Goal: Information Seeking & Learning: Learn about a topic

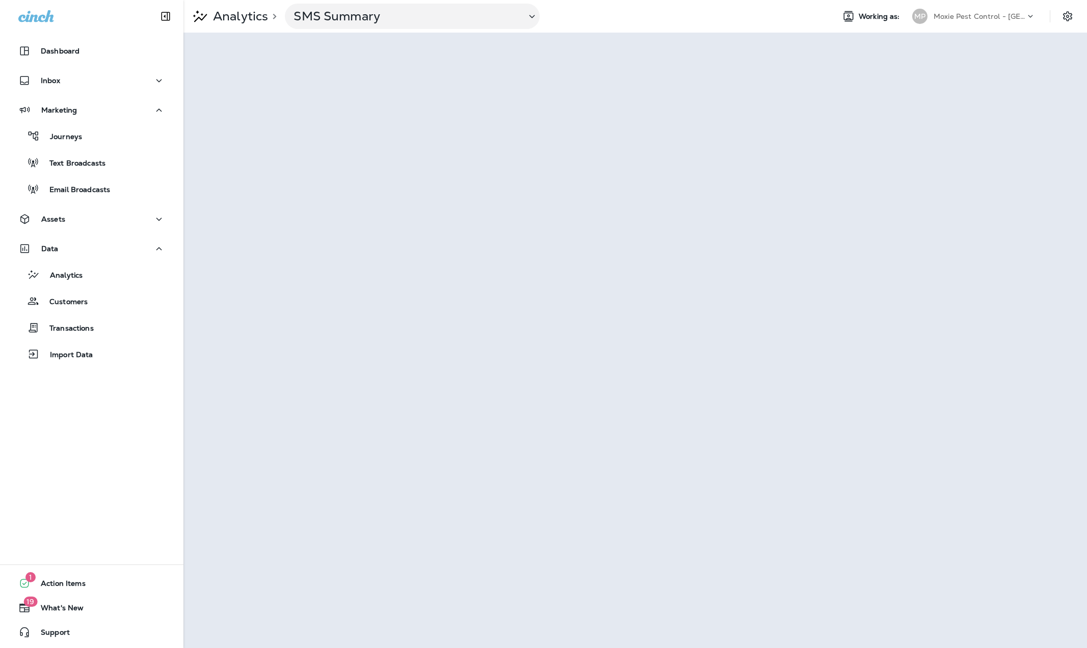
click at [1004, 15] on p "Moxie Pest Control - [GEOGRAPHIC_DATA] [GEOGRAPHIC_DATA]" at bounding box center [980, 16] width 92 height 8
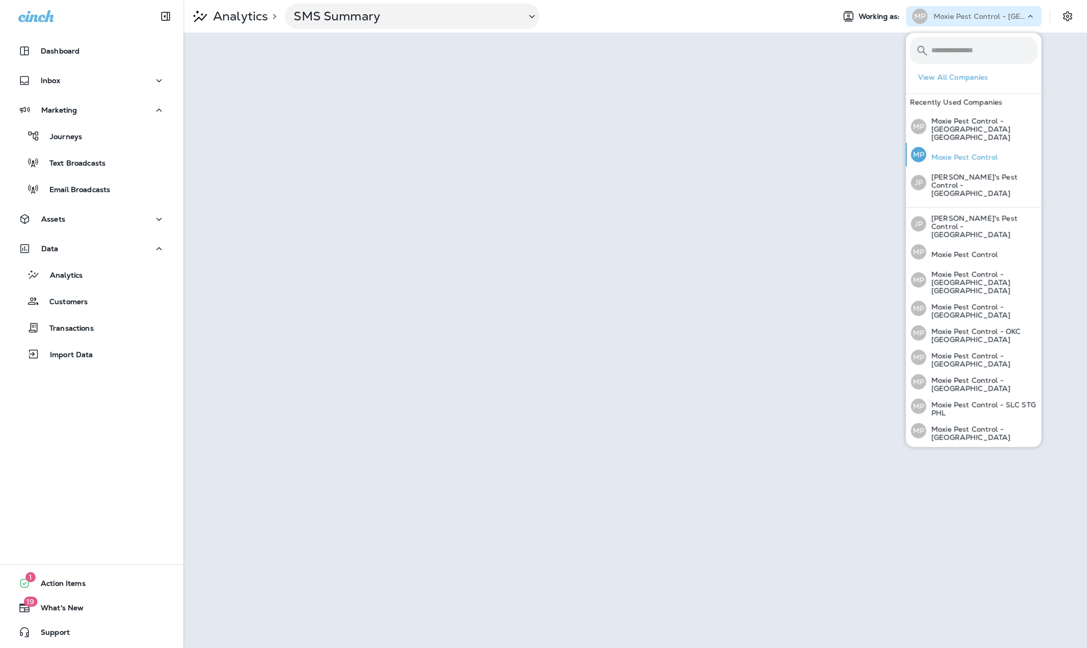
click at [983, 153] on p "Moxie Pest Control" at bounding box center [962, 157] width 72 height 8
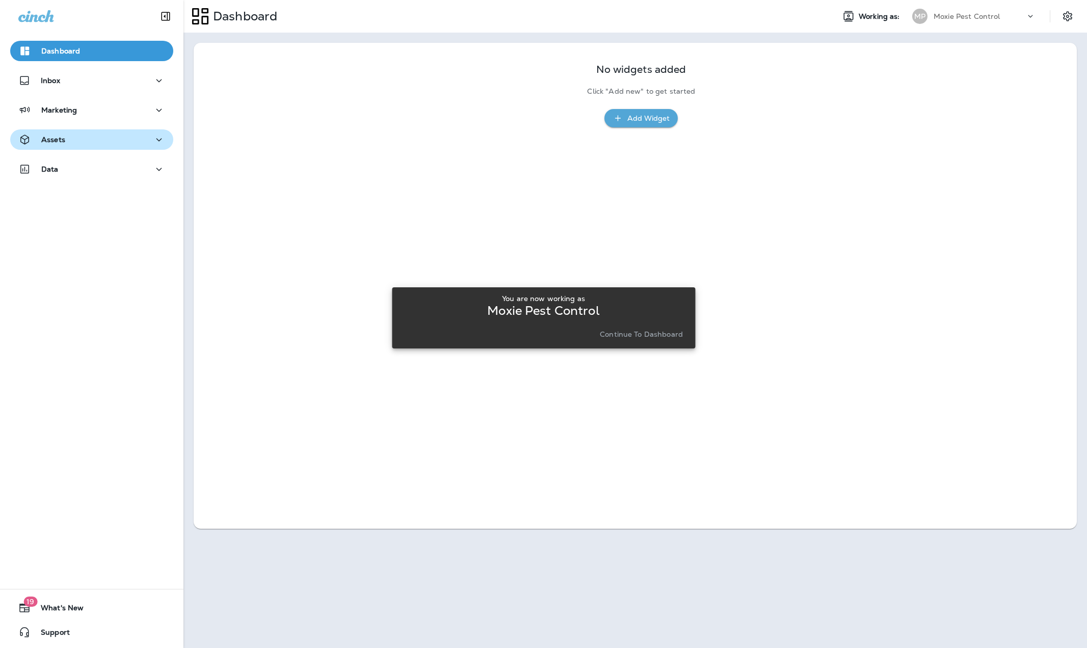
click at [79, 139] on div "Assets" at bounding box center [91, 140] width 147 height 13
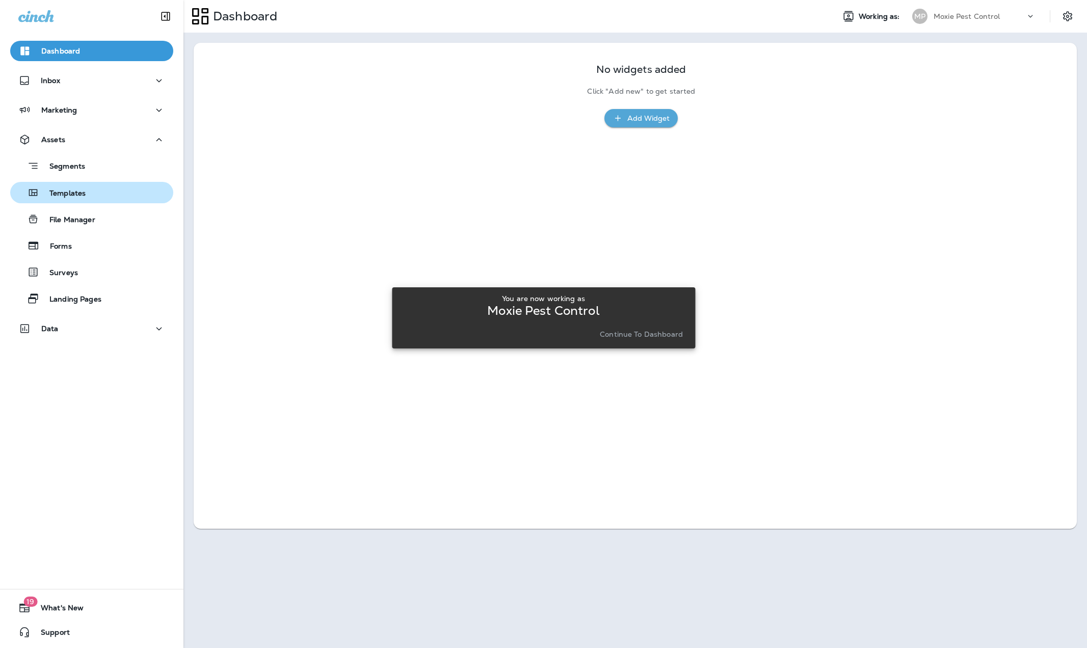
click at [71, 192] on p "Templates" at bounding box center [62, 194] width 46 height 10
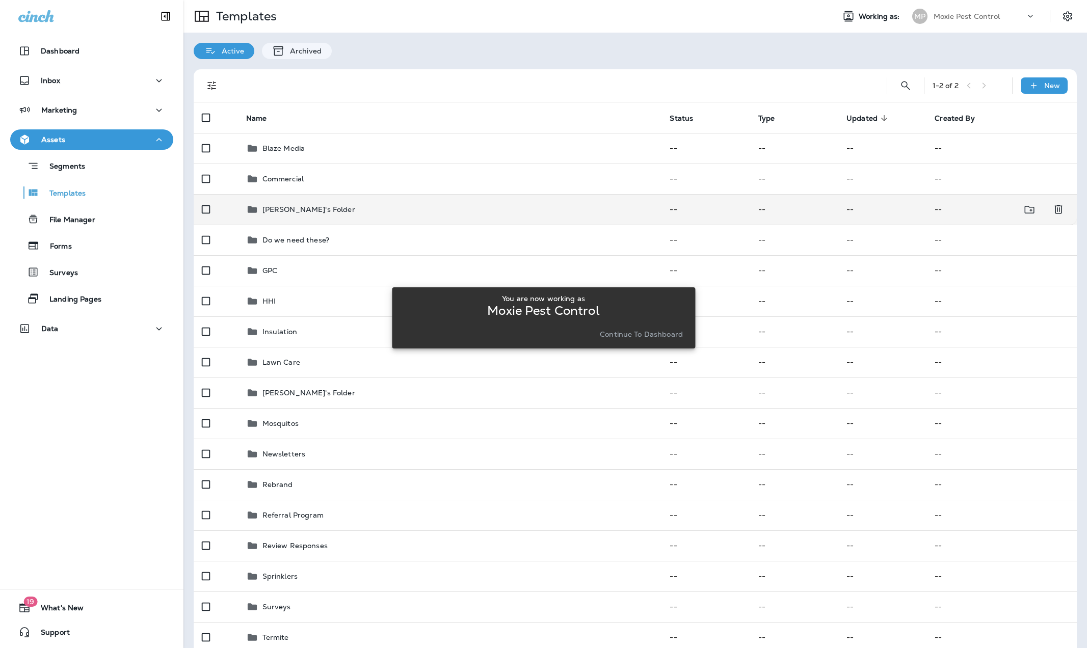
click at [311, 213] on p "[PERSON_NAME]'s Folder" at bounding box center [308, 209] width 93 height 8
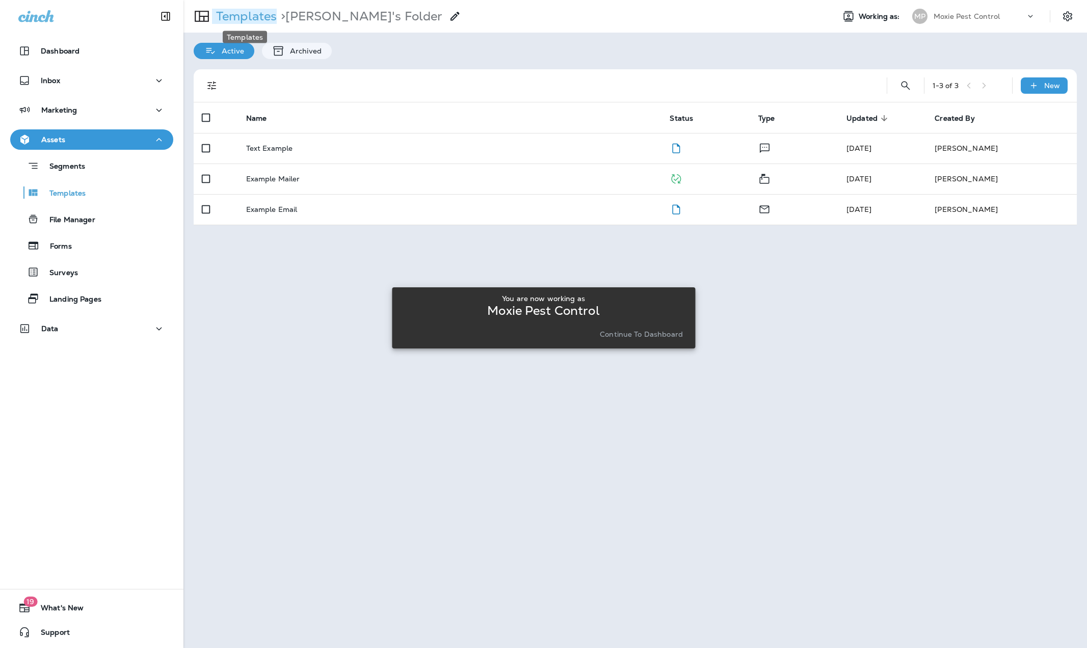
click at [245, 14] on p "Templates" at bounding box center [244, 16] width 65 height 15
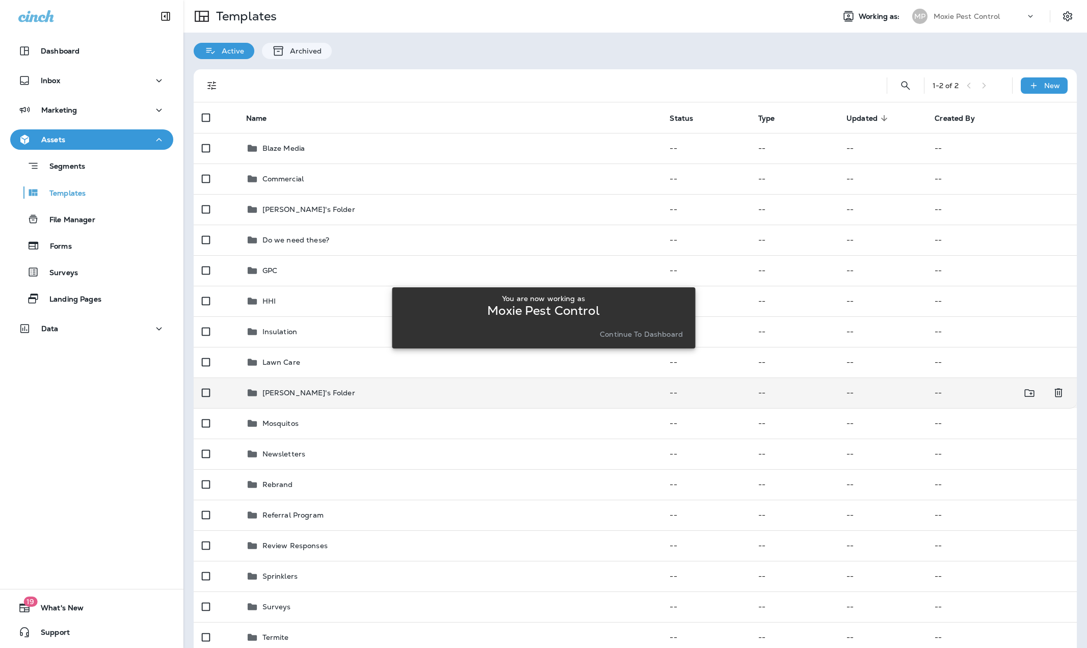
click at [288, 389] on p "[PERSON_NAME]'s Folder" at bounding box center [308, 393] width 93 height 8
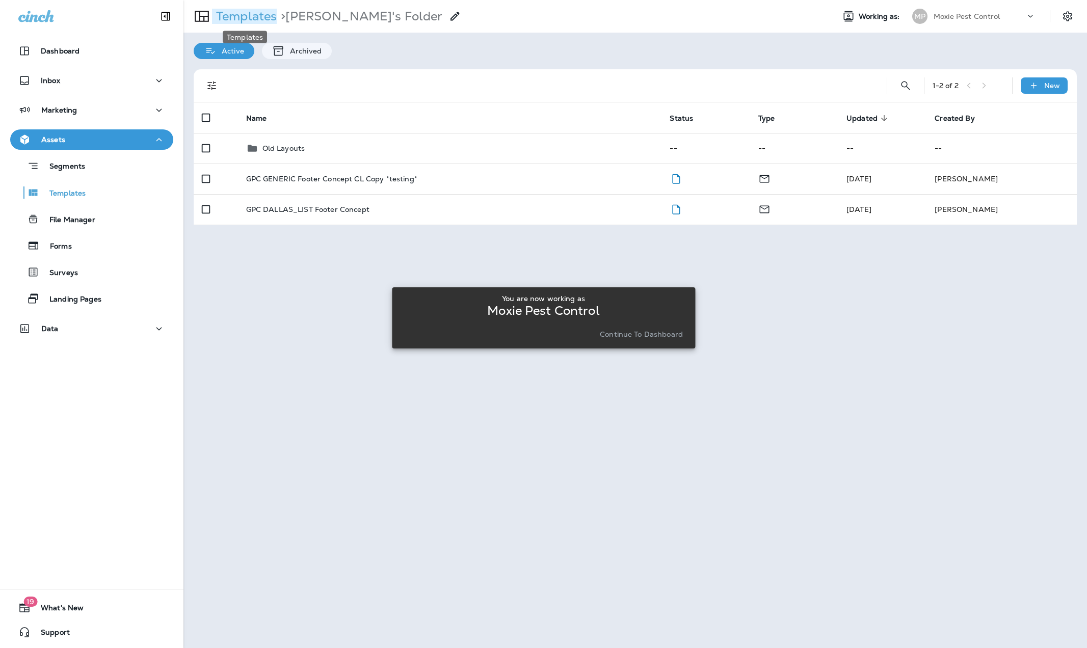
click at [235, 16] on p "Templates" at bounding box center [244, 16] width 65 height 15
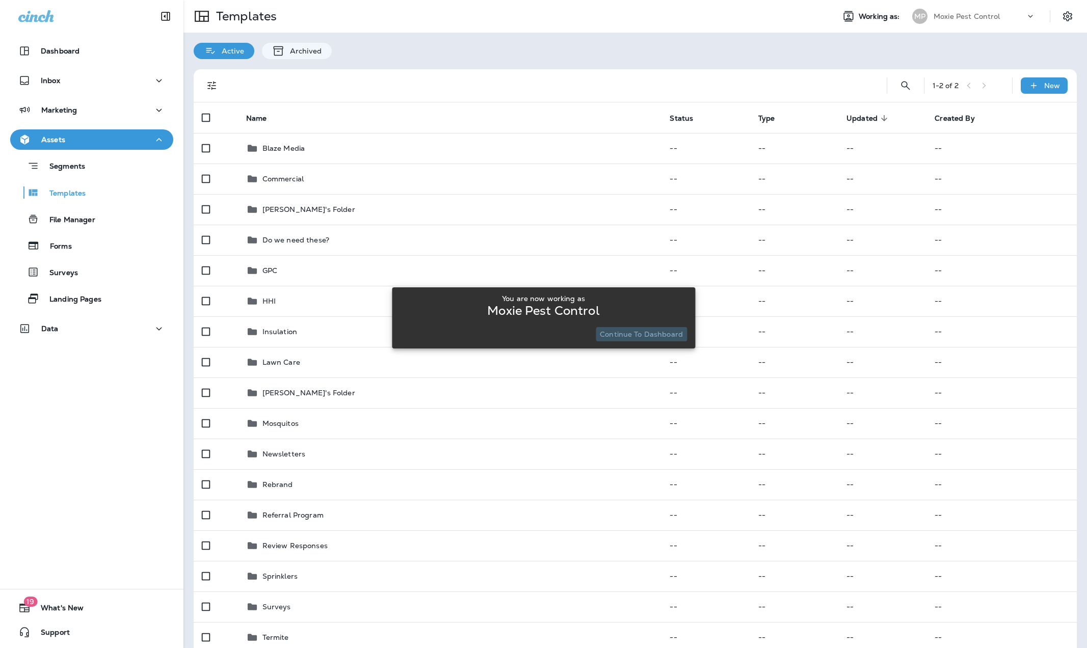
click at [653, 333] on p "Continue to Dashboard" at bounding box center [641, 334] width 83 height 8
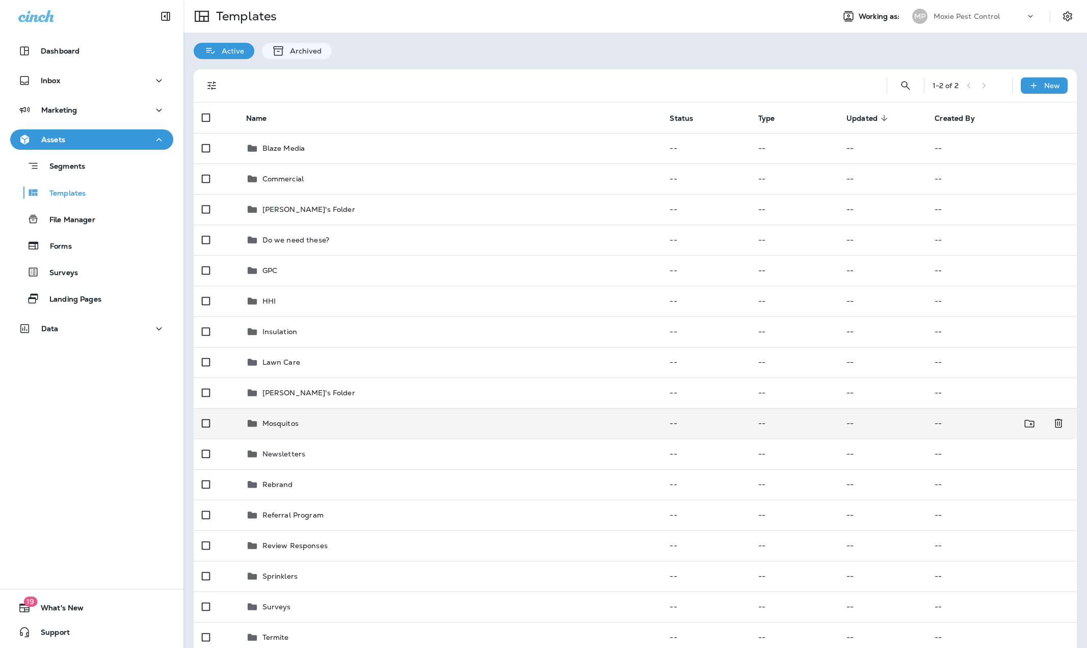
click at [273, 422] on p "Mosquitos" at bounding box center [280, 423] width 36 height 8
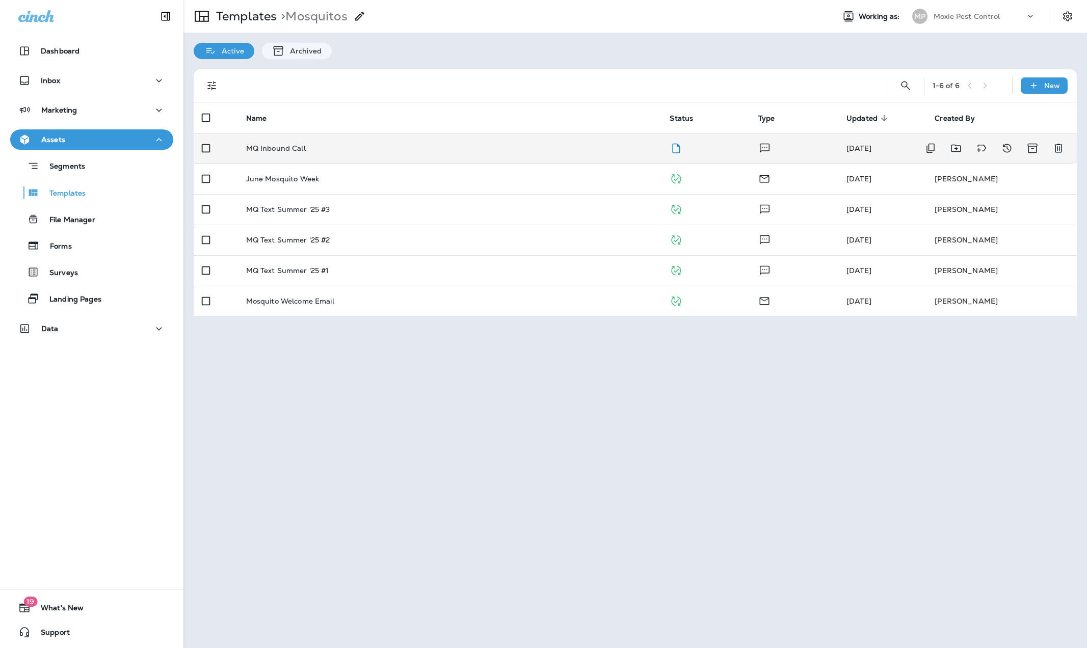
click at [291, 142] on td "MQ Inbound Call" at bounding box center [450, 148] width 424 height 31
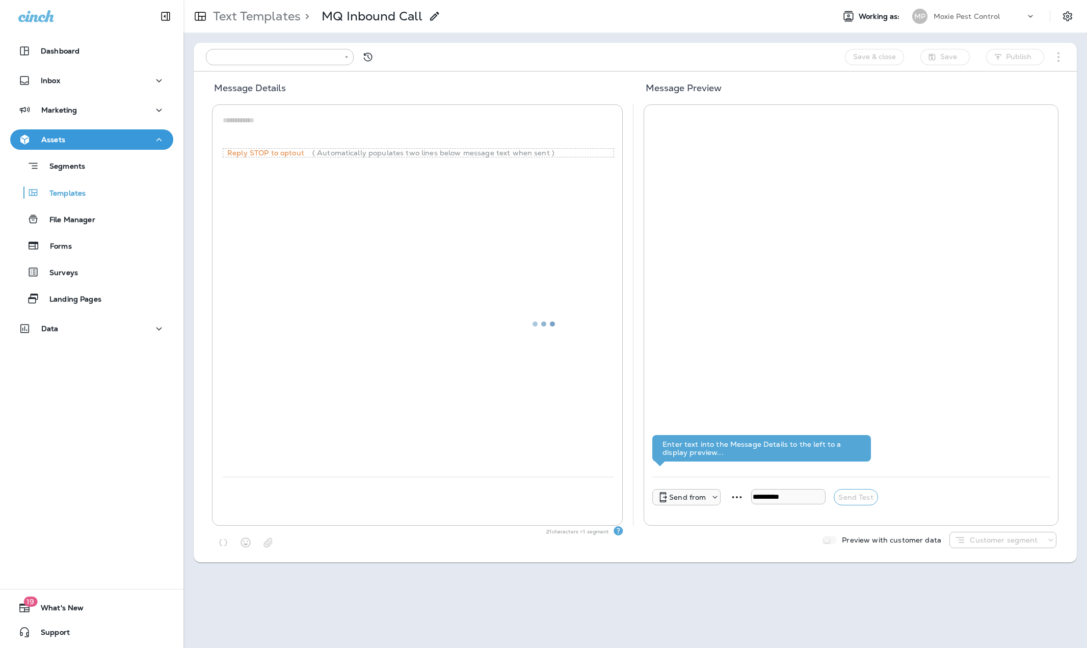
type input "**********"
type textarea "**********"
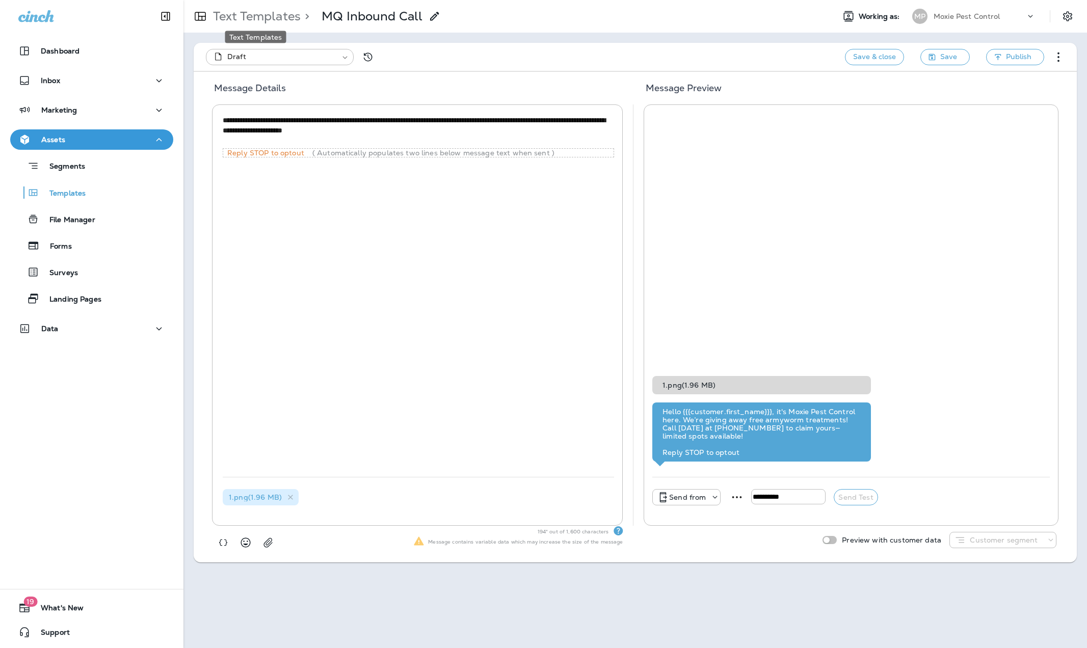
click at [287, 18] on p "Text Templates" at bounding box center [255, 16] width 92 height 15
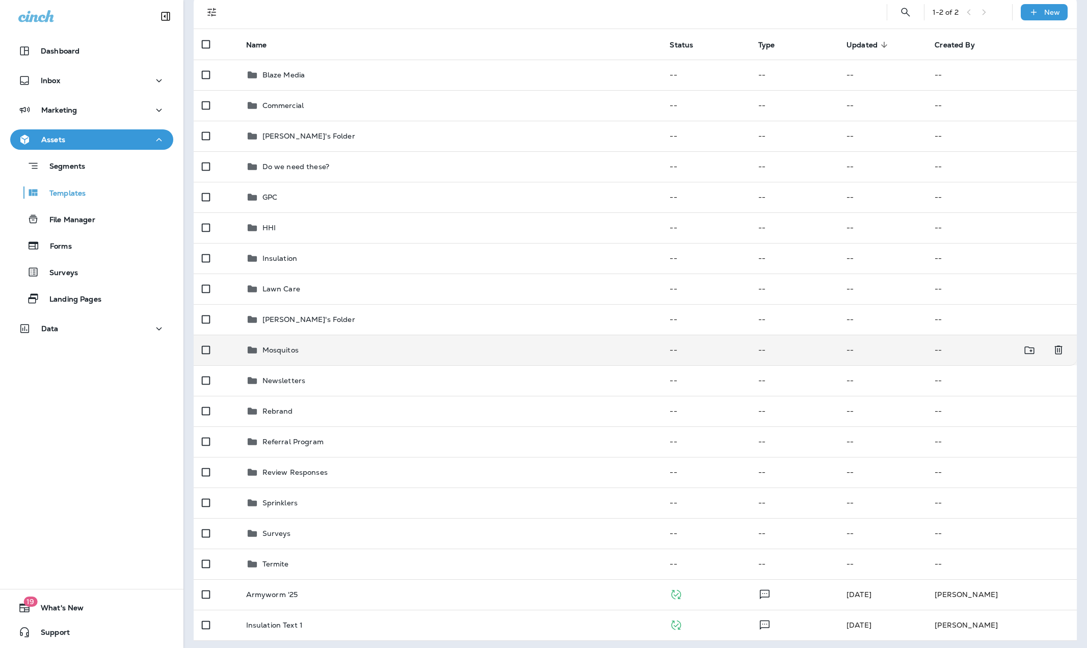
scroll to position [76, 0]
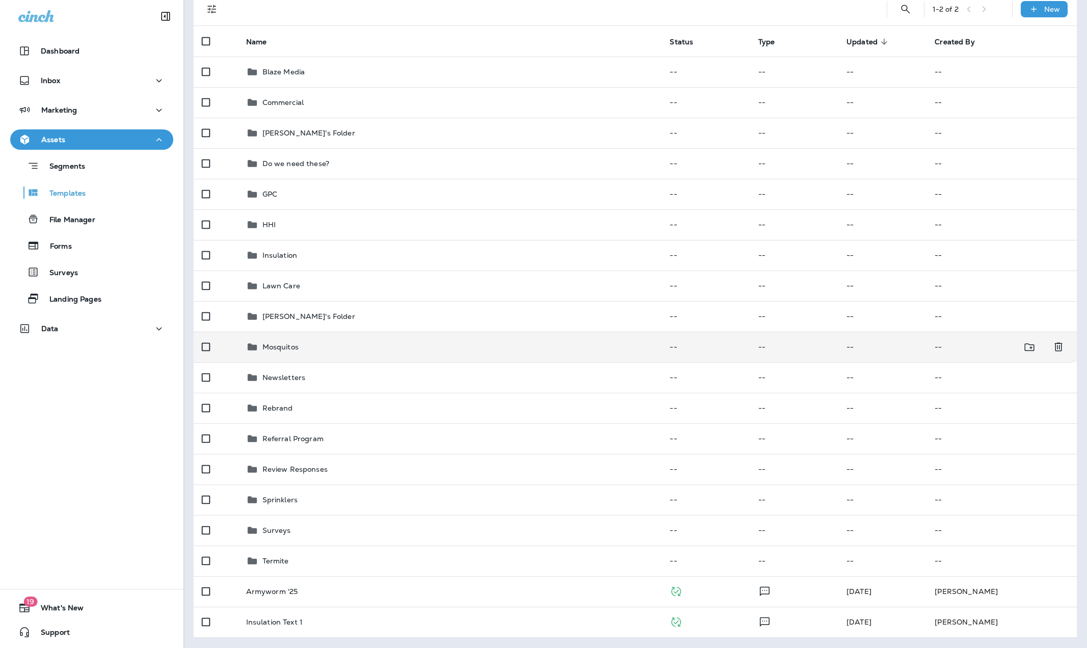
click at [280, 341] on div "Mosquitos" at bounding box center [280, 347] width 36 height 12
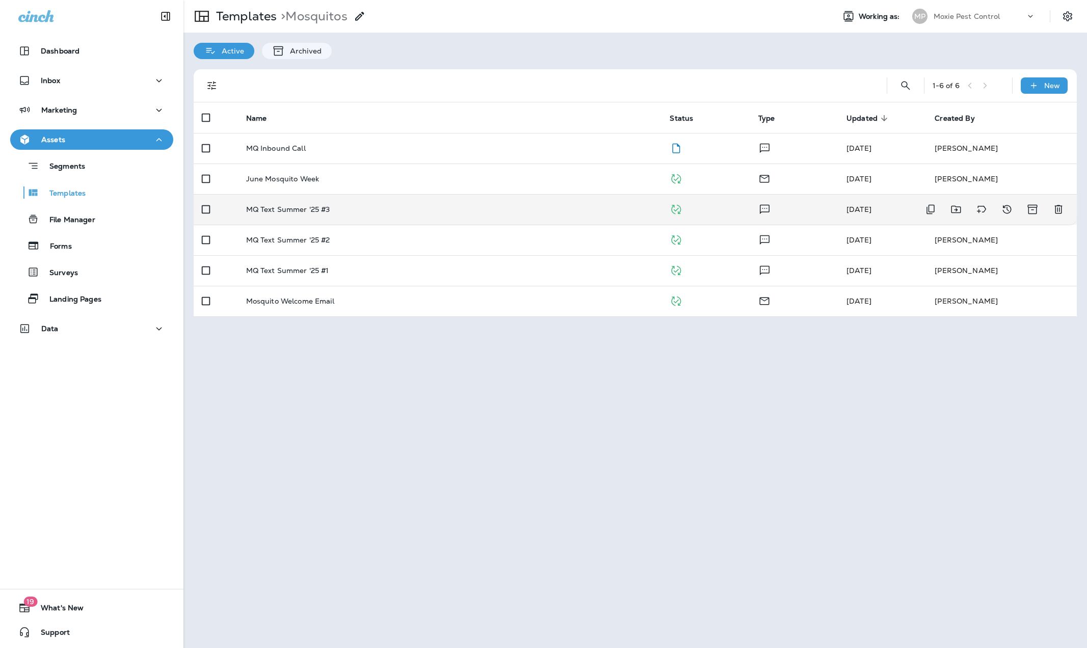
click at [293, 205] on p "MQ Text Summer '25 #3" at bounding box center [288, 209] width 84 height 8
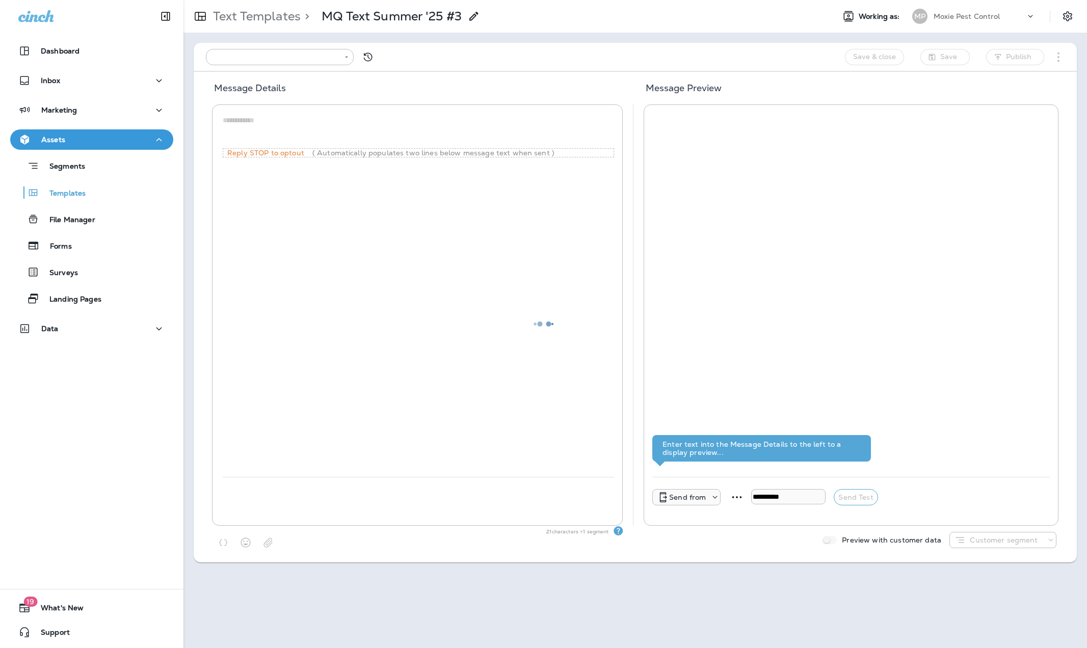
type input "**********"
type textarea "**********"
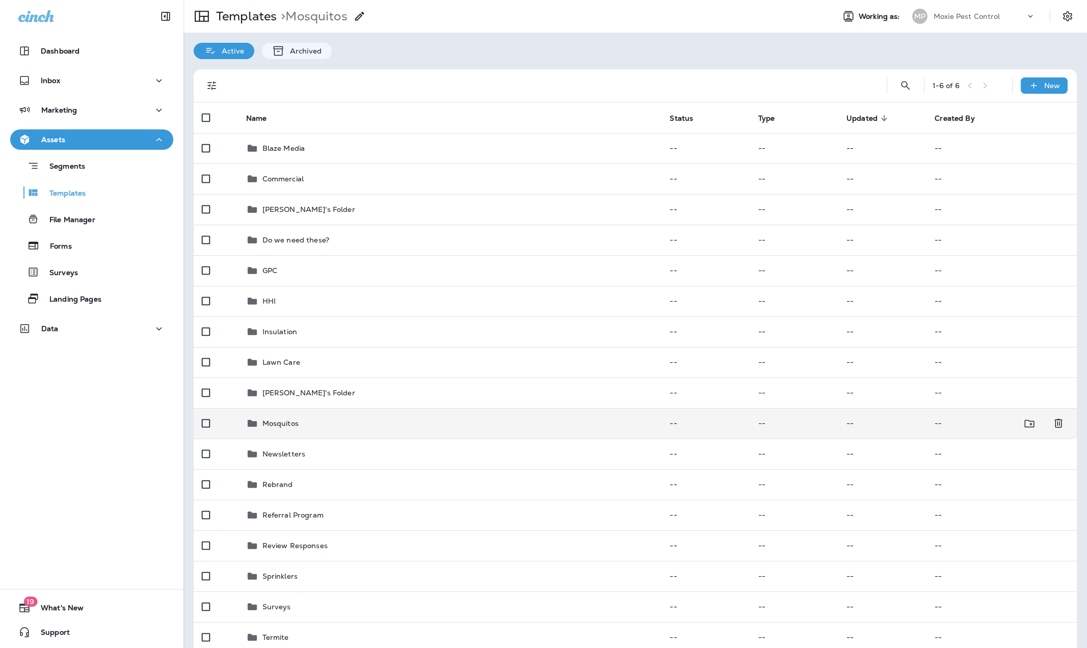
click at [279, 413] on td "Mosquitos" at bounding box center [450, 423] width 424 height 31
click at [279, 422] on p "Mosquitos" at bounding box center [280, 423] width 36 height 8
click at [296, 424] on p "Mosquitos" at bounding box center [280, 423] width 36 height 8
click at [277, 416] on td "Mosquitos" at bounding box center [450, 423] width 424 height 31
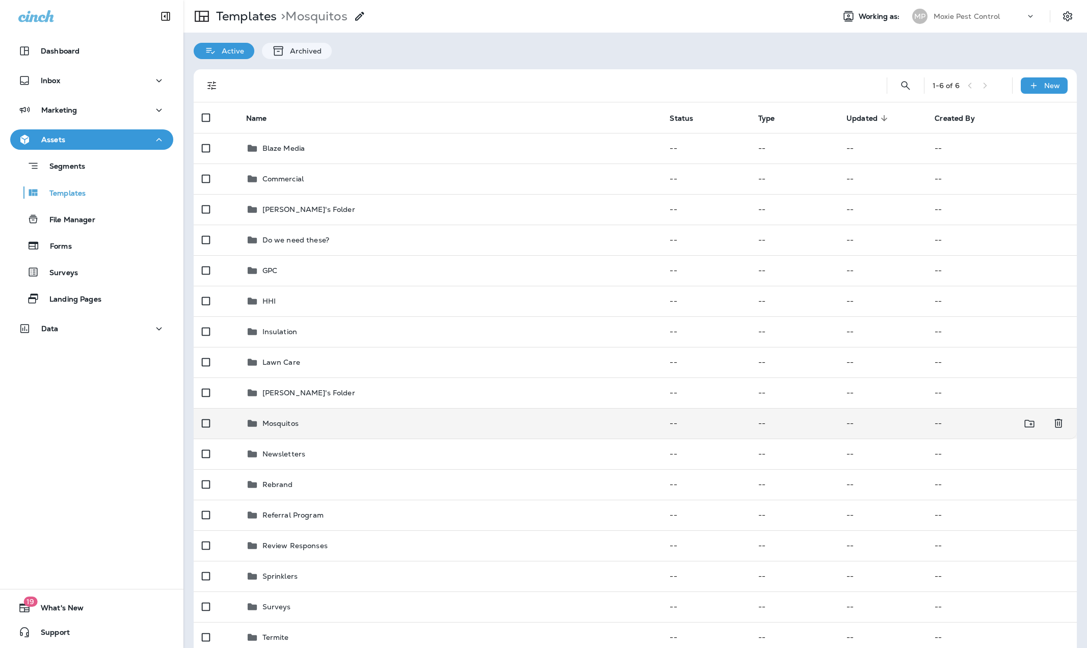
click at [272, 421] on p "Mosquitos" at bounding box center [280, 423] width 36 height 8
click at [280, 423] on p "Mosquitos" at bounding box center [280, 423] width 36 height 8
click at [295, 423] on p "Mosquitos" at bounding box center [280, 423] width 36 height 8
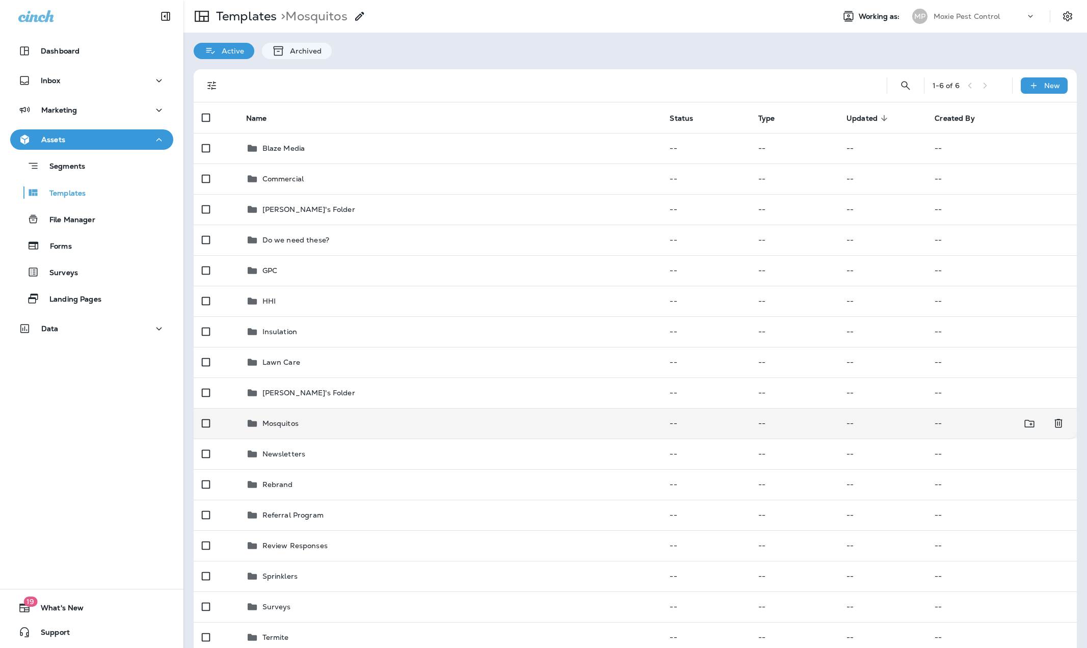
click at [295, 423] on p "Mosquitos" at bounding box center [280, 423] width 36 height 8
click at [277, 417] on div "Mosquitos" at bounding box center [280, 423] width 36 height 12
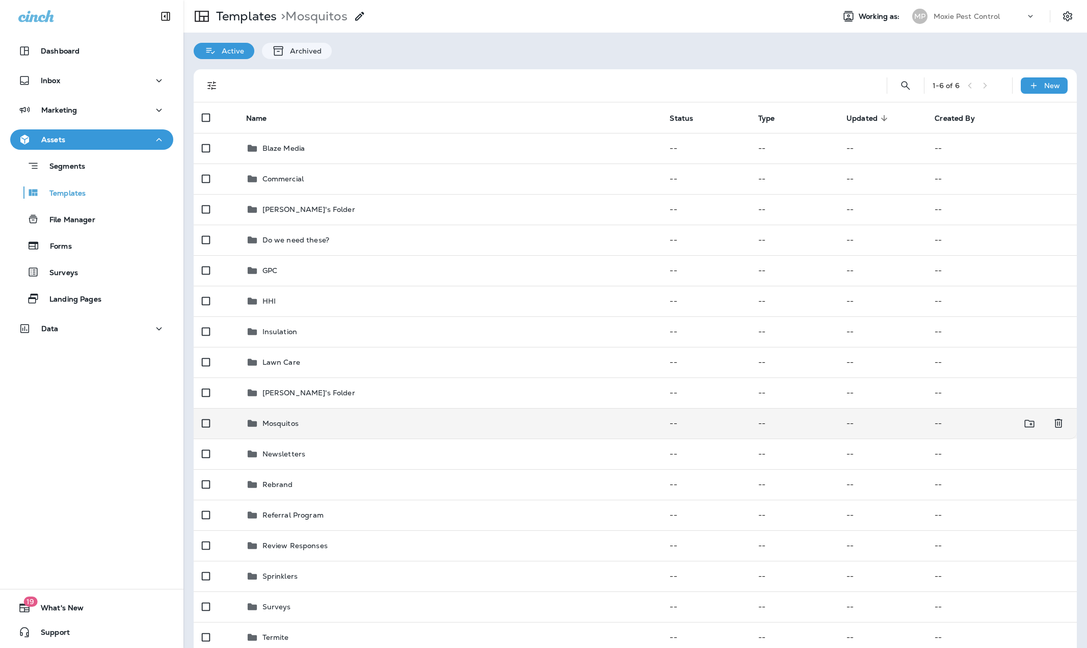
click at [277, 419] on p "Mosquitos" at bounding box center [280, 423] width 36 height 8
click at [287, 422] on p "Mosquitos" at bounding box center [280, 423] width 36 height 8
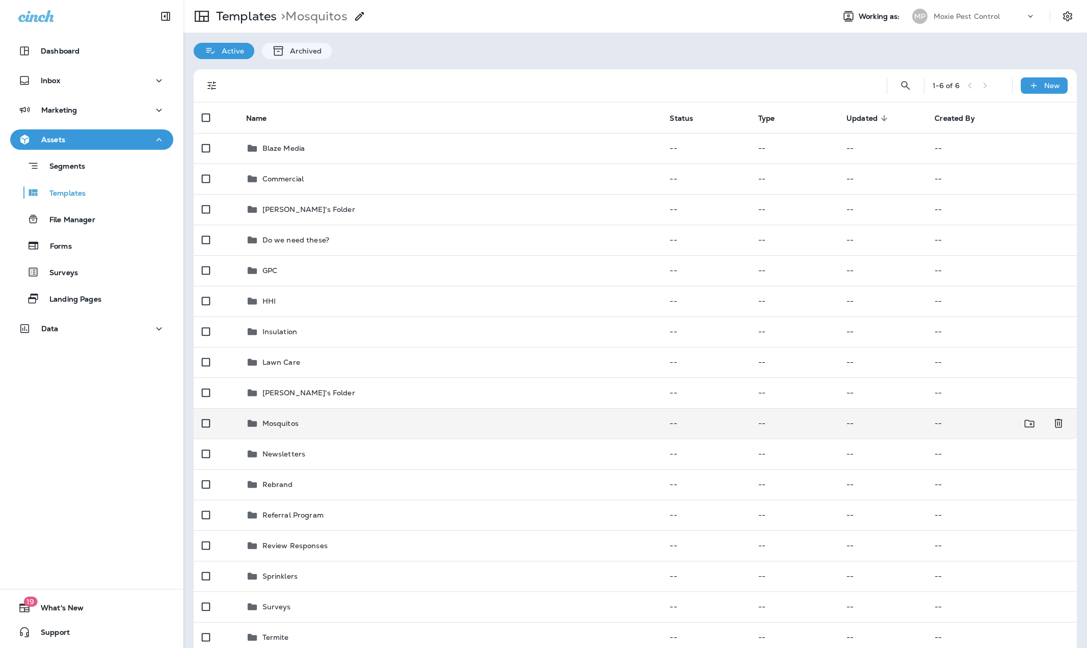
click at [287, 422] on p "Mosquitos" at bounding box center [280, 423] width 36 height 8
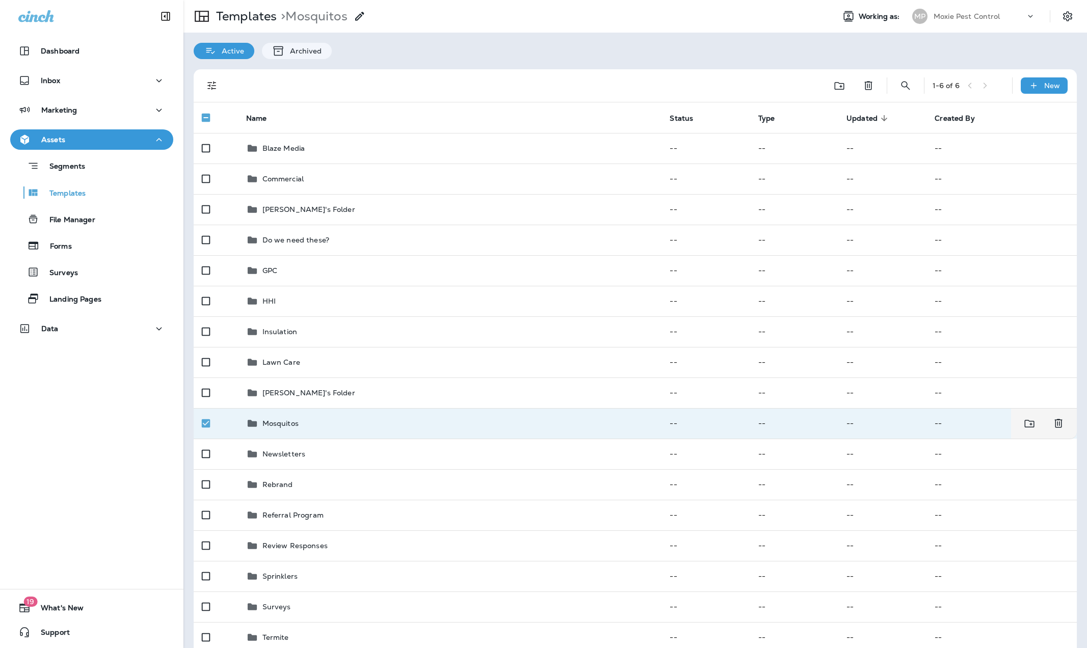
click at [280, 421] on p "Mosquitos" at bounding box center [280, 423] width 36 height 8
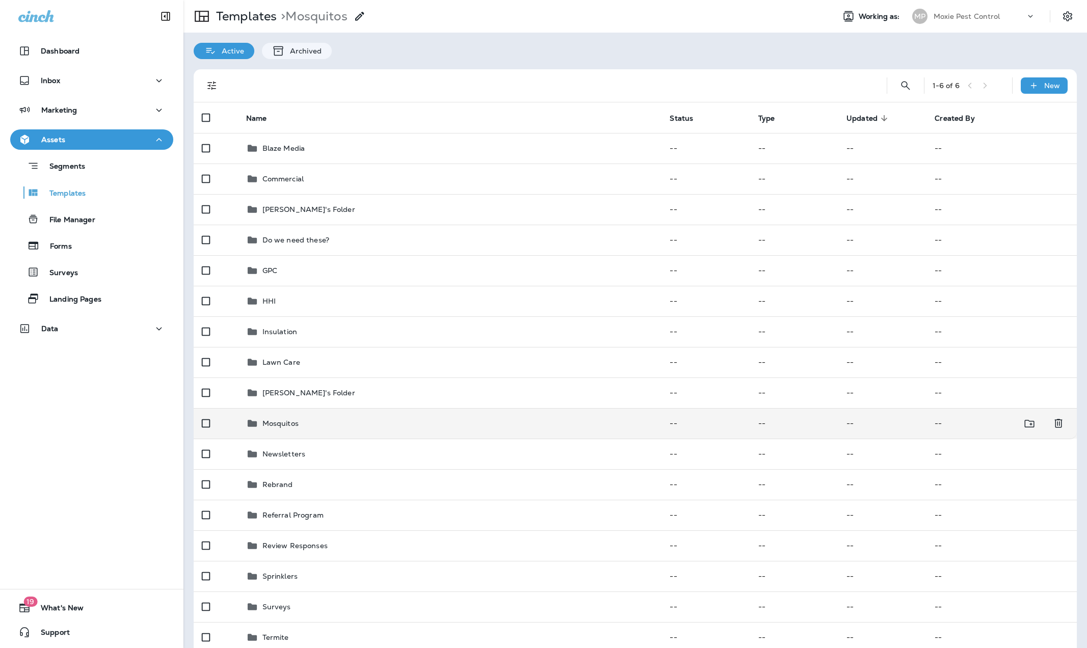
click at [290, 427] on p "Mosquitos" at bounding box center [280, 423] width 36 height 8
click at [288, 420] on p "Mosquitos" at bounding box center [280, 423] width 36 height 8
click at [283, 423] on p "Mosquitos" at bounding box center [280, 423] width 36 height 8
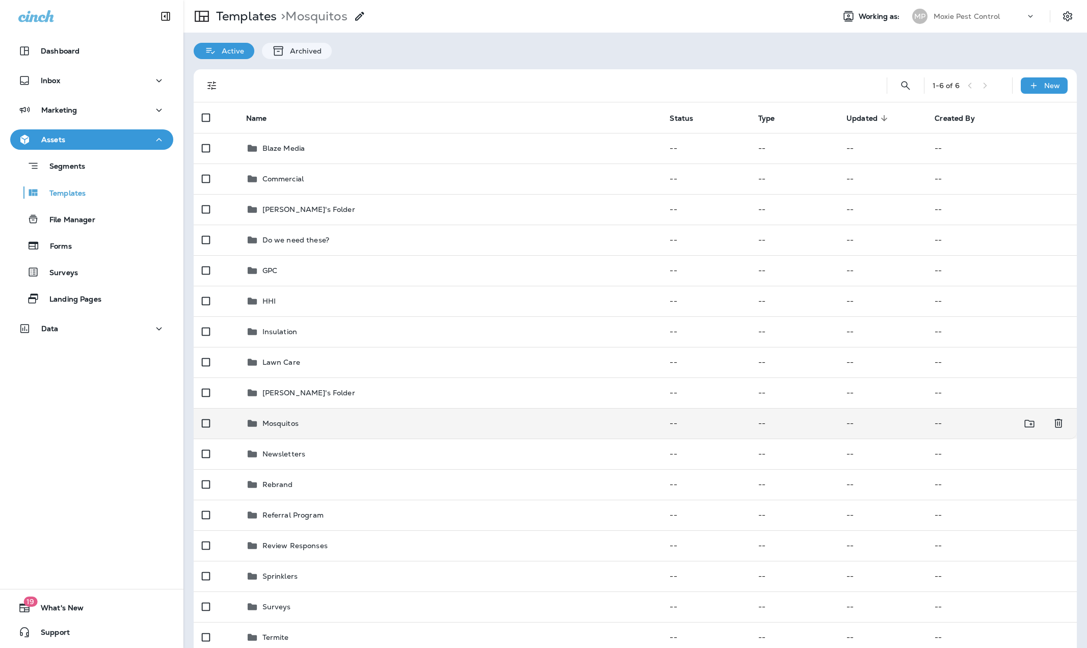
click at [258, 422] on div "Mosquitos" at bounding box center [450, 423] width 408 height 12
click at [259, 426] on div "Mosquitos" at bounding box center [450, 423] width 408 height 12
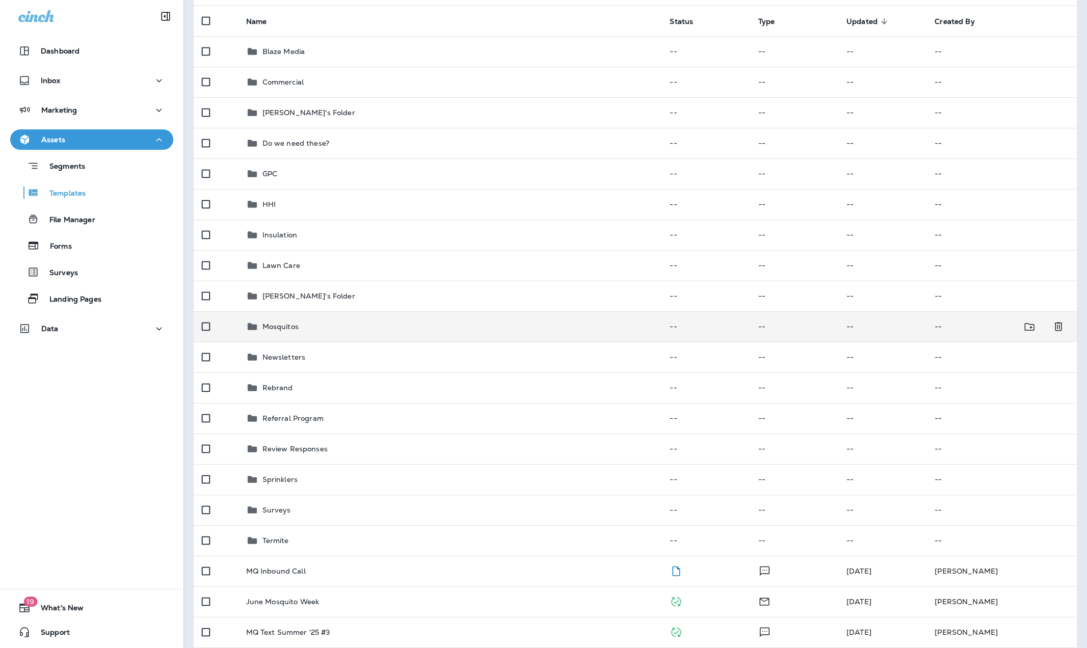
scroll to position [113, 0]
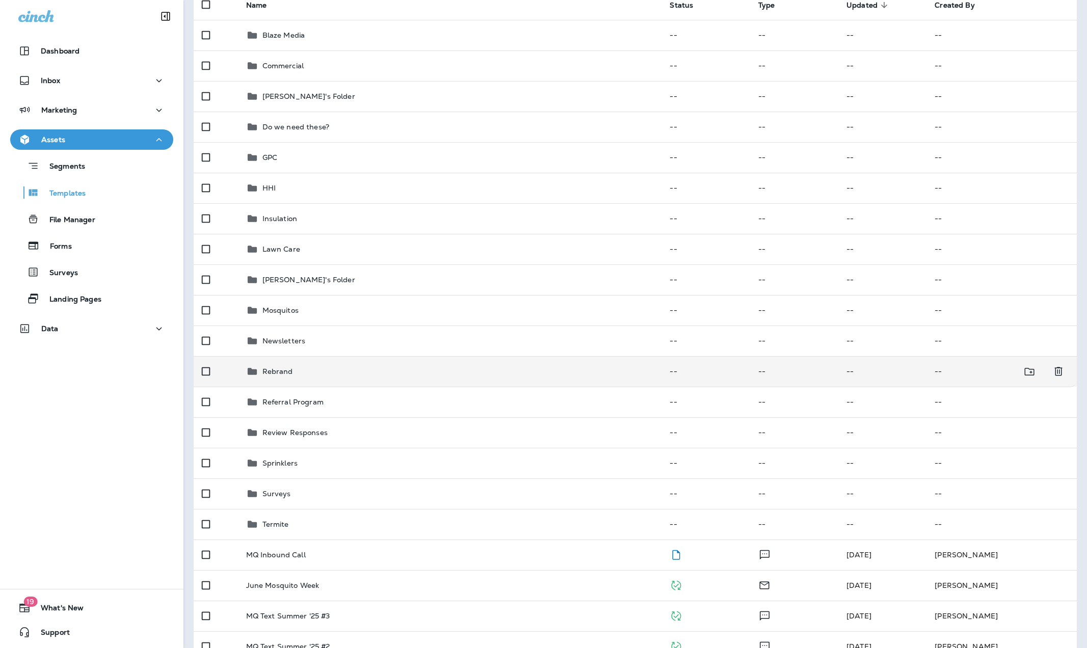
click at [268, 369] on p "Rebrand" at bounding box center [277, 371] width 31 height 8
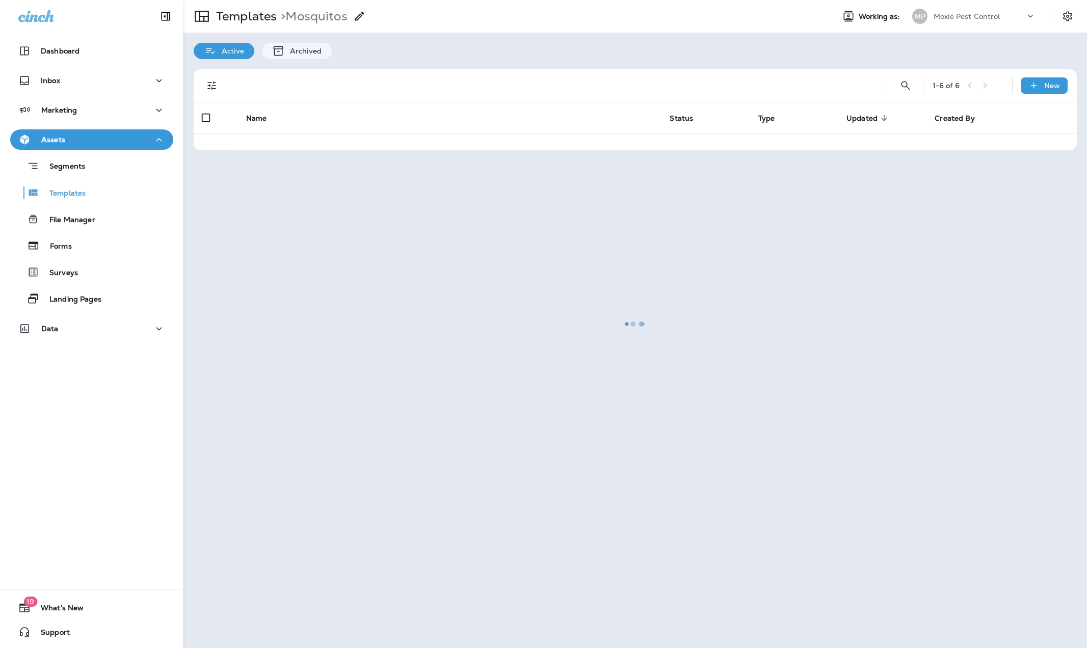
click at [268, 369] on div at bounding box center [634, 324] width 901 height 646
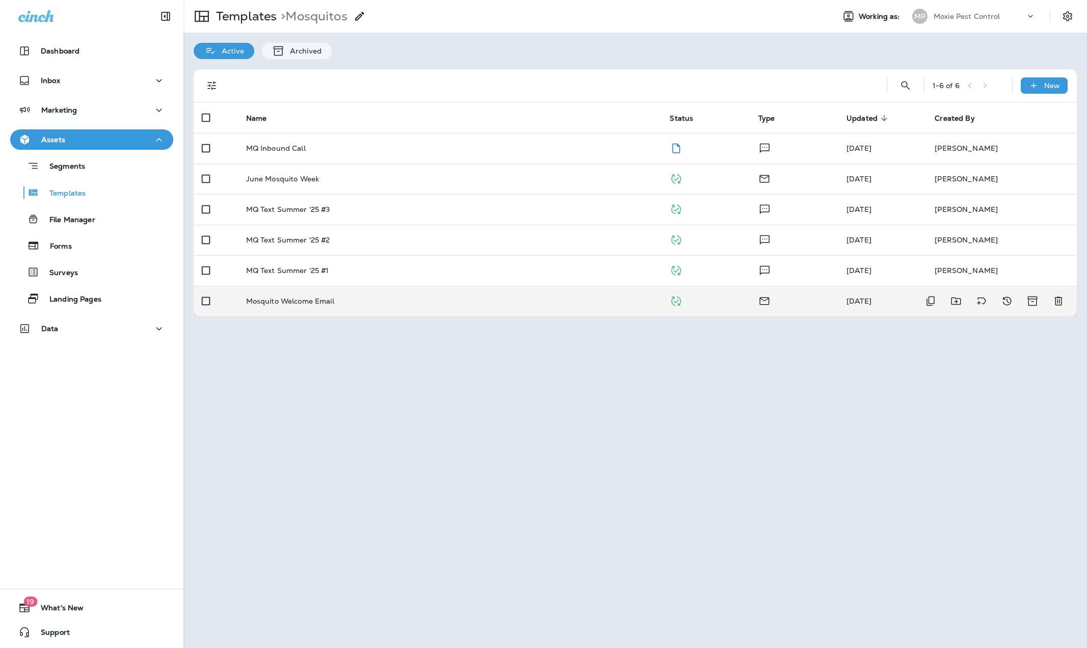
click at [295, 301] on p "Mosquito Welcome Email" at bounding box center [290, 301] width 88 height 8
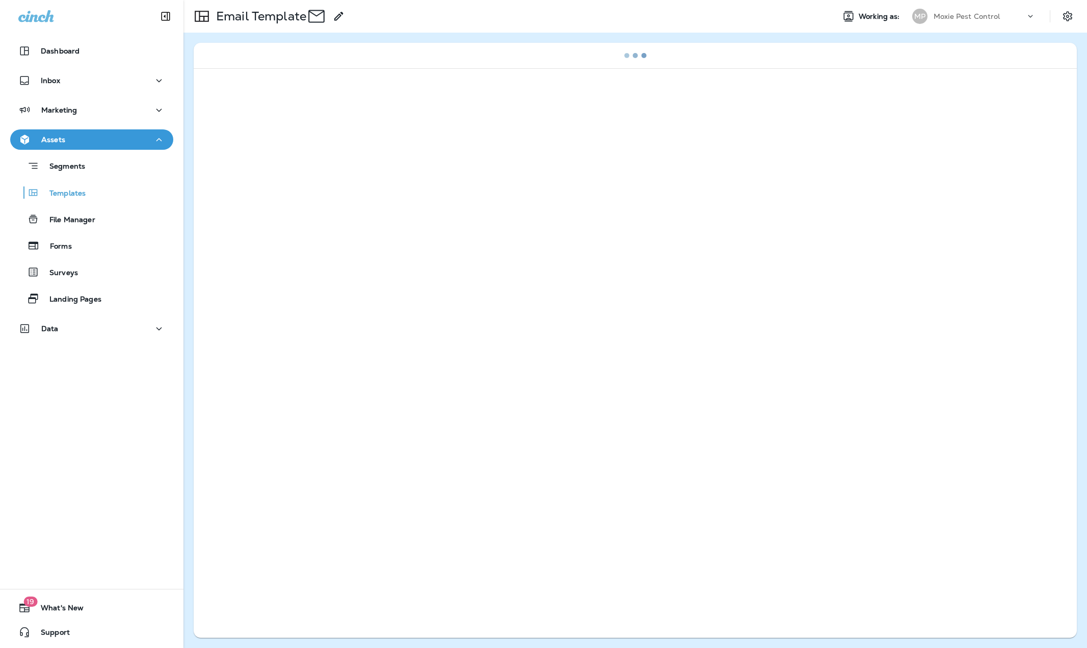
click at [295, 301] on div at bounding box center [635, 351] width 883 height 566
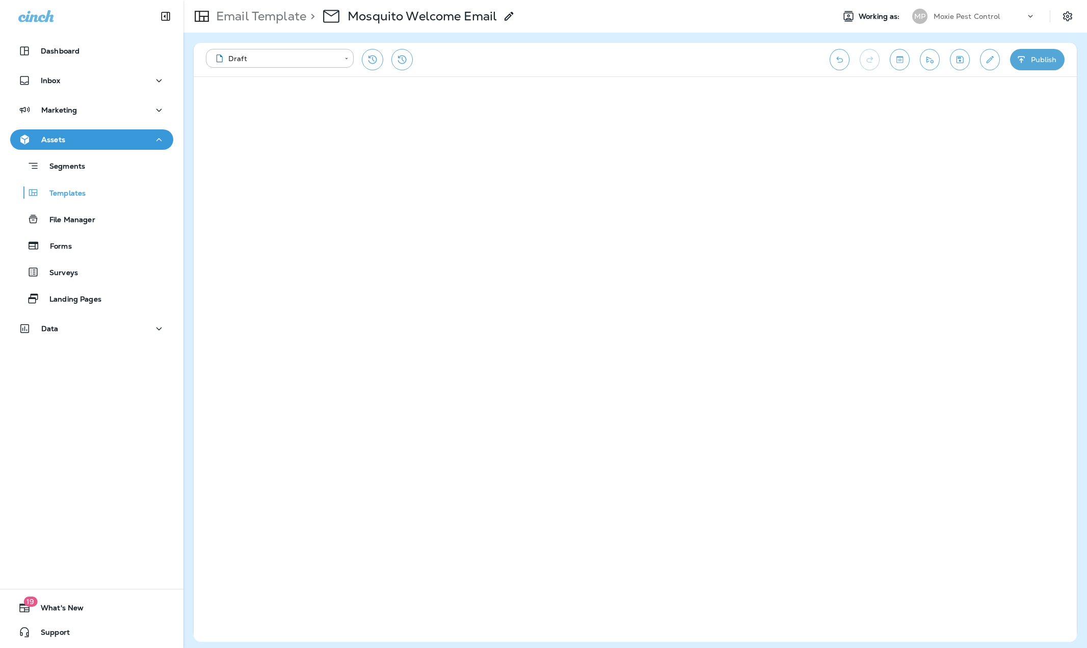
click at [949, 13] on p "Moxie Pest Control" at bounding box center [967, 16] width 67 height 8
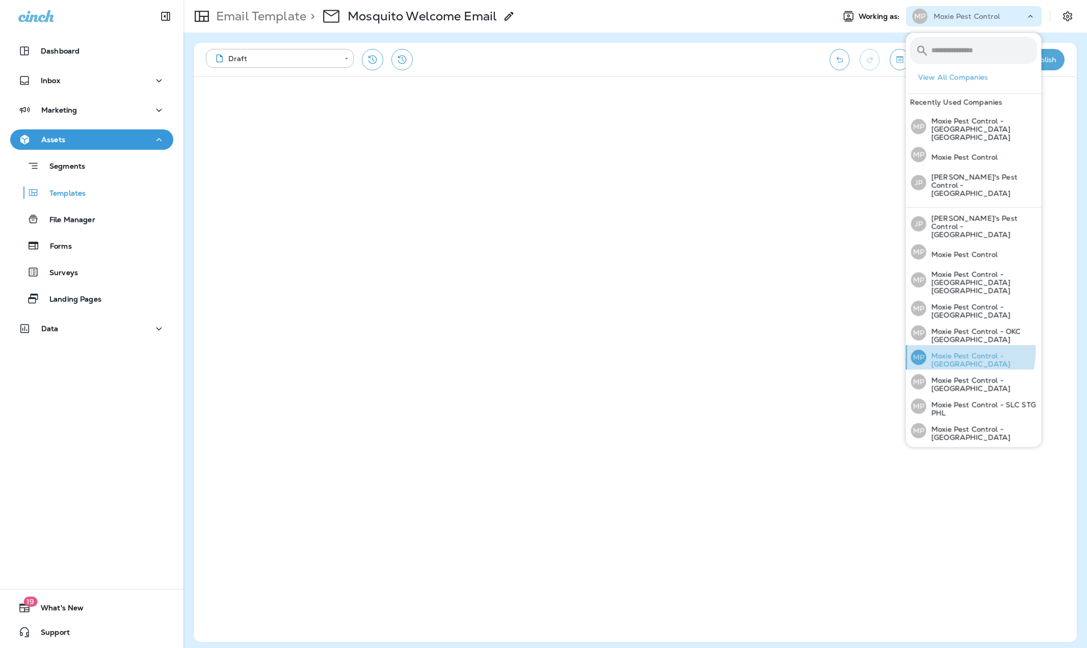
click at [960, 352] on p "Moxie Pest Control - [GEOGRAPHIC_DATA]" at bounding box center [981, 360] width 111 height 16
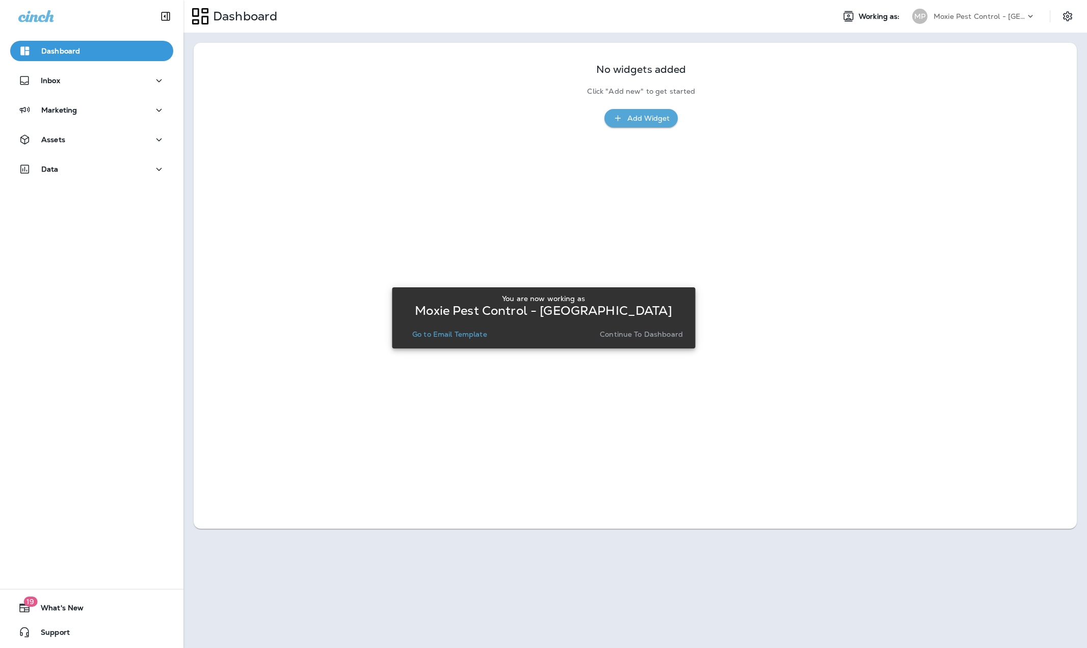
click at [630, 333] on p "Continue to Dashboard" at bounding box center [641, 334] width 83 height 8
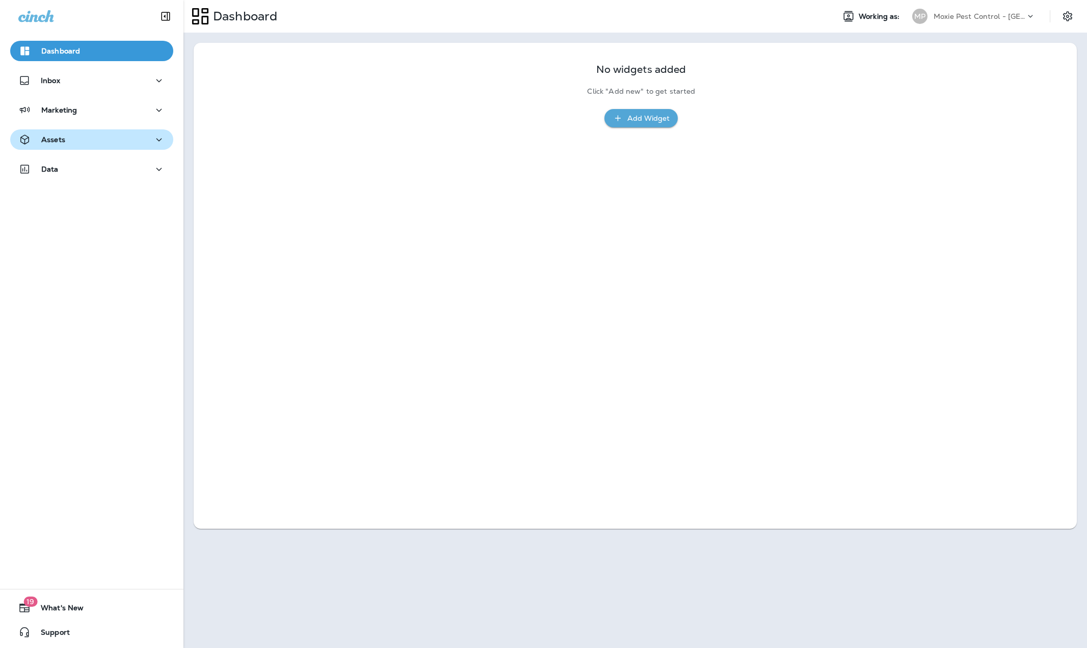
click at [53, 136] on p "Assets" at bounding box center [53, 140] width 24 height 8
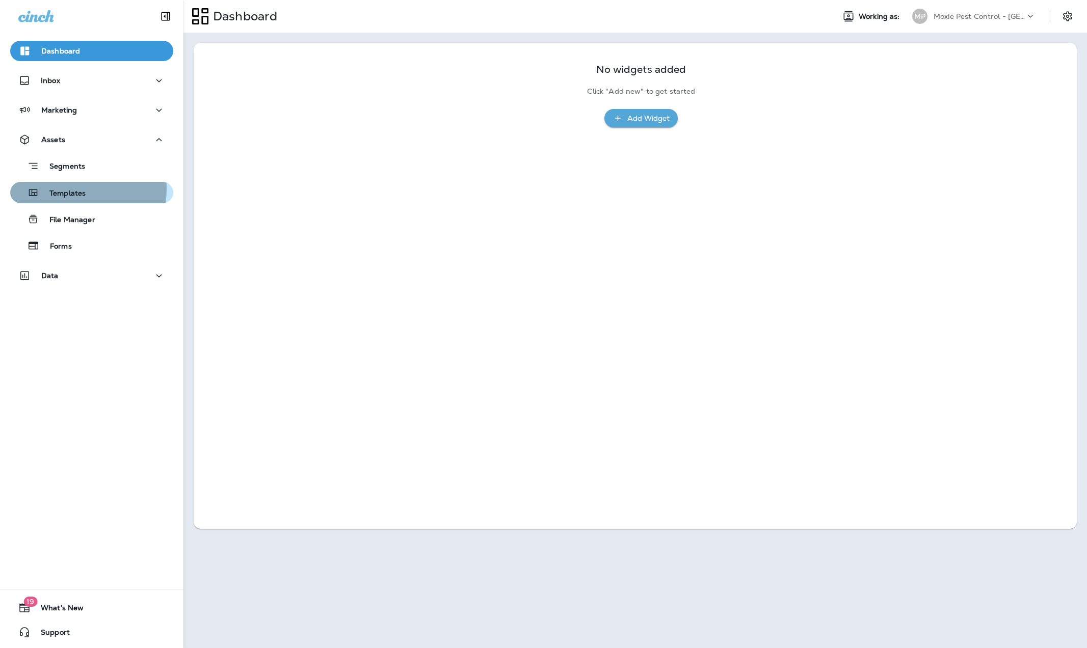
click at [70, 189] on p "Templates" at bounding box center [62, 194] width 46 height 10
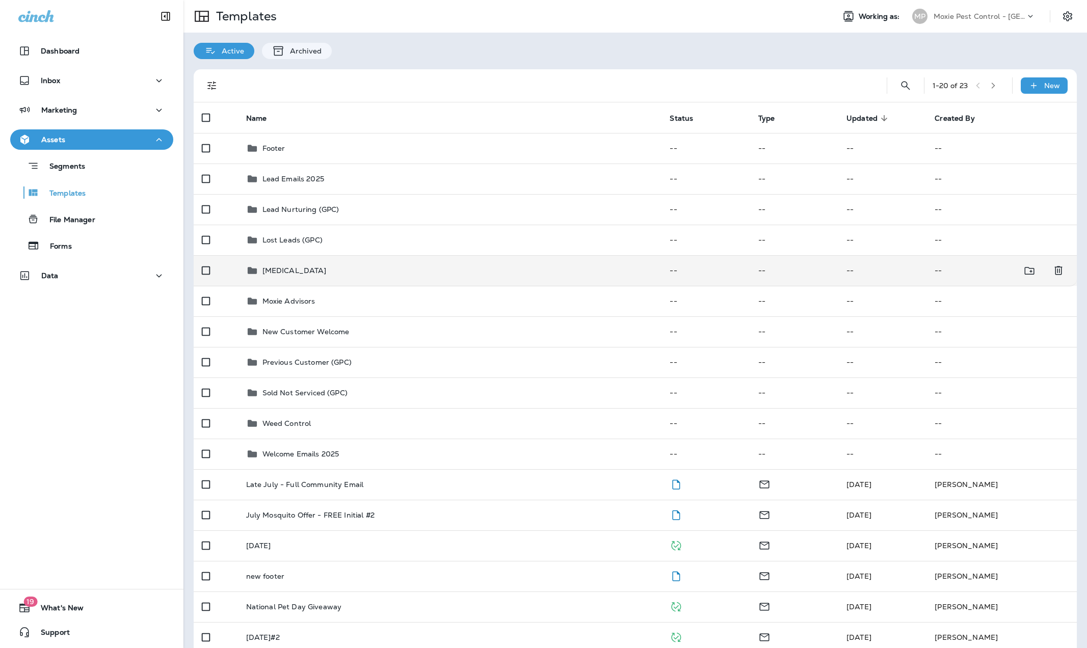
click at [269, 269] on p "Mosquito Control" at bounding box center [294, 271] width 64 height 8
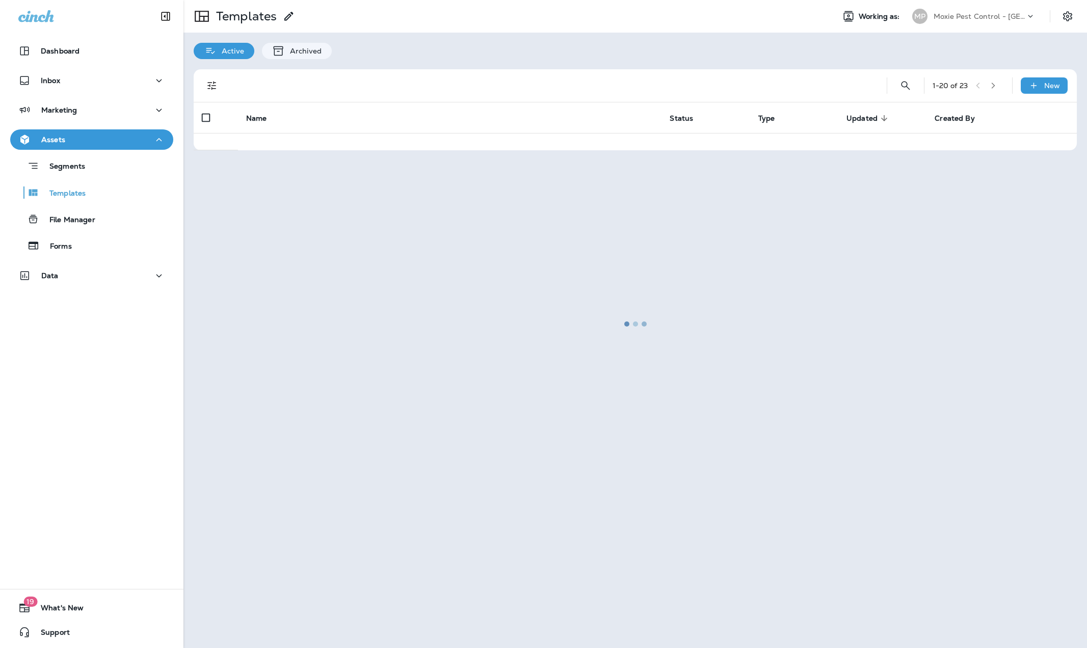
click at [269, 269] on div at bounding box center [634, 324] width 901 height 646
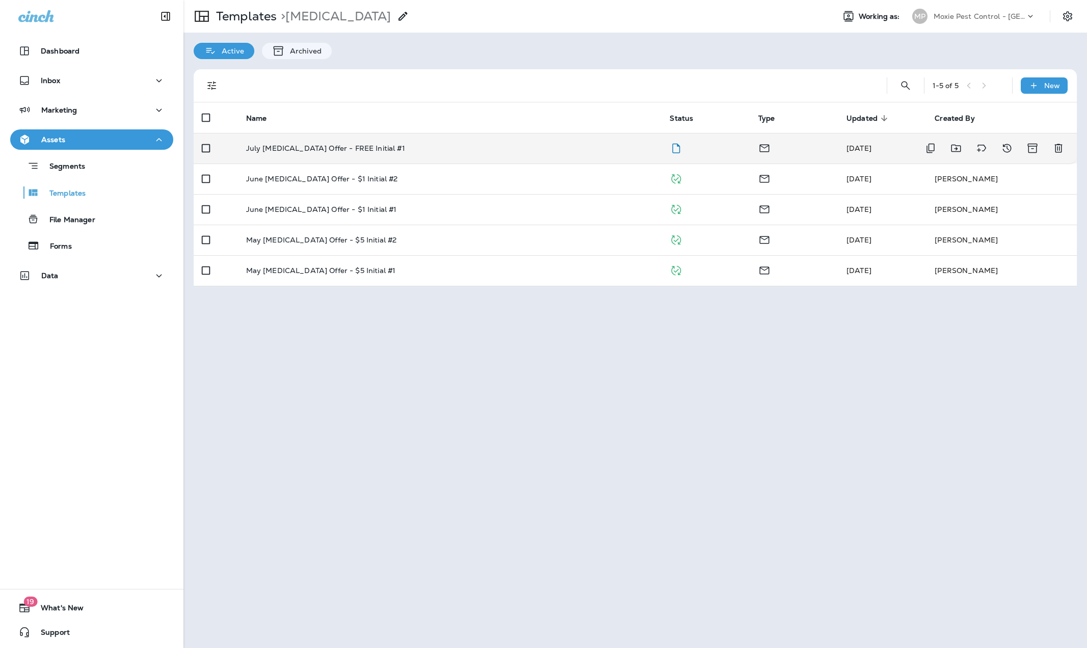
click at [301, 150] on p "July Mosquito Control Offer - FREE Initial #1" at bounding box center [325, 148] width 159 height 8
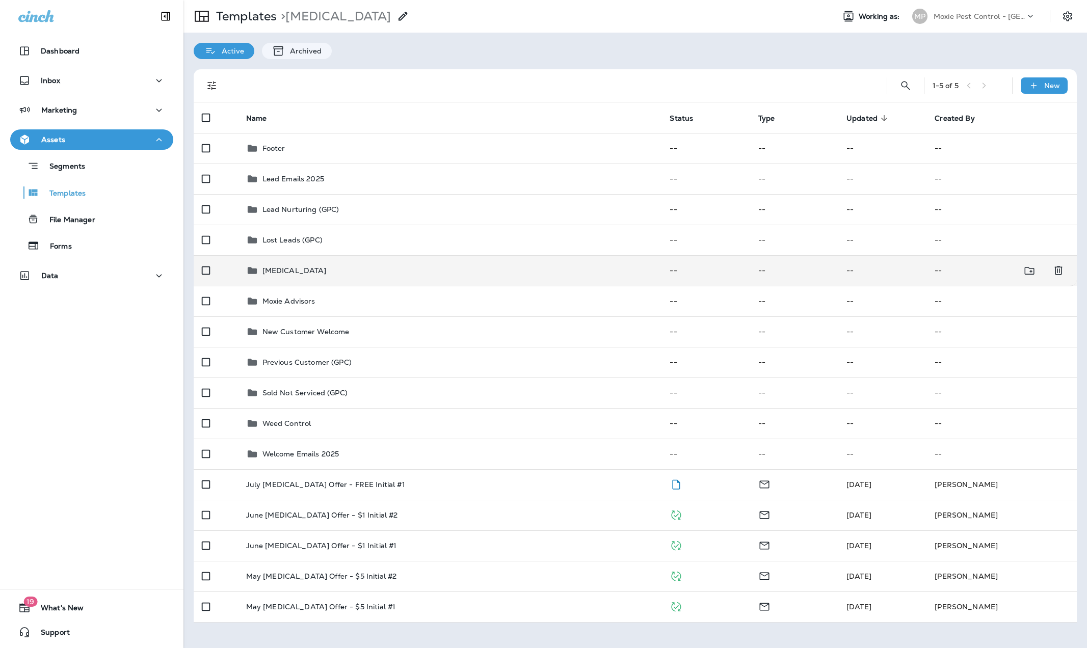
click at [285, 276] on div "Mosquito Control" at bounding box center [294, 270] width 64 height 12
click at [282, 269] on p "Mosquito Control" at bounding box center [294, 271] width 64 height 8
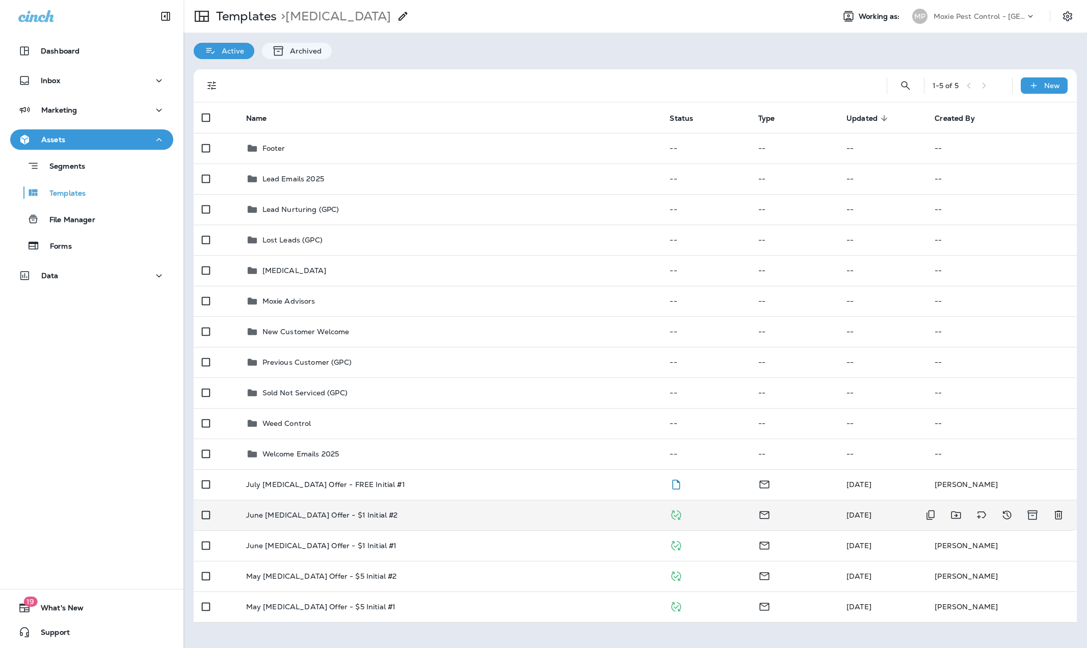
click at [286, 510] on td "June Mosquito Control Offer - $1 Initial #2" at bounding box center [450, 515] width 424 height 31
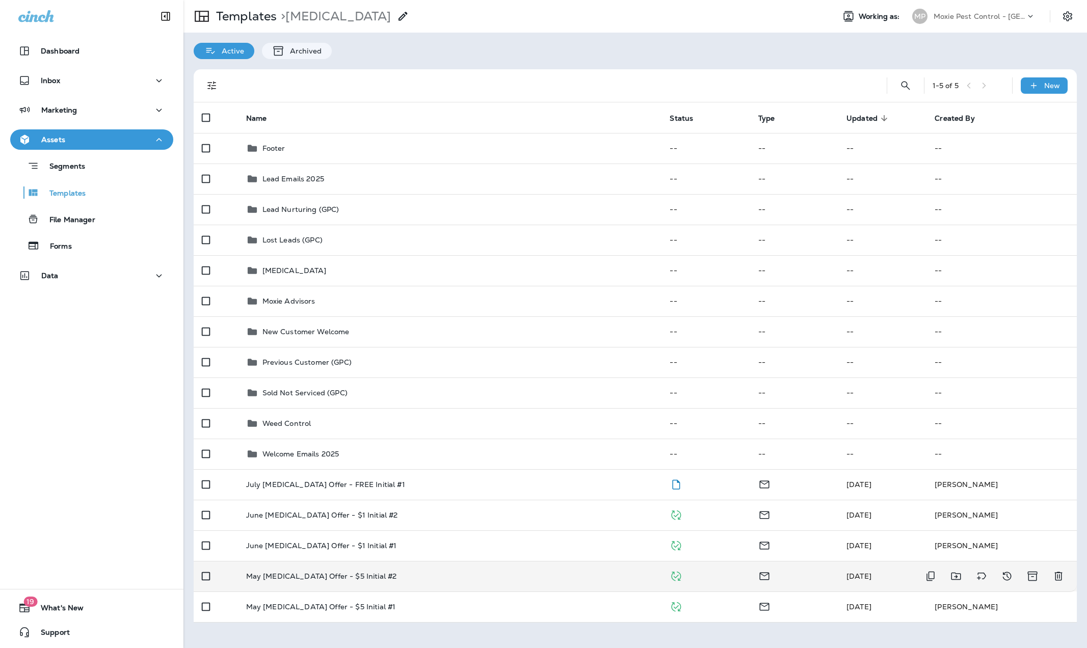
click at [359, 572] on p "May Mosquito Control Offer - $5 Initial #2" at bounding box center [321, 576] width 151 height 8
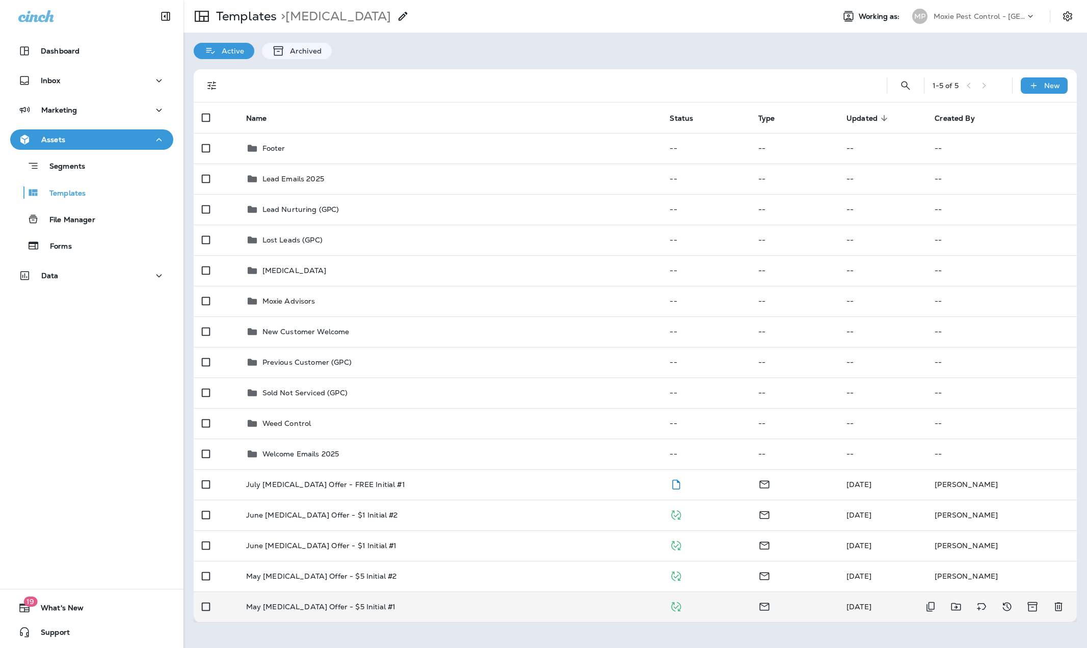
click at [320, 606] on p "May Mosquito Control Offer - $5 Initial #1" at bounding box center [321, 607] width 150 height 8
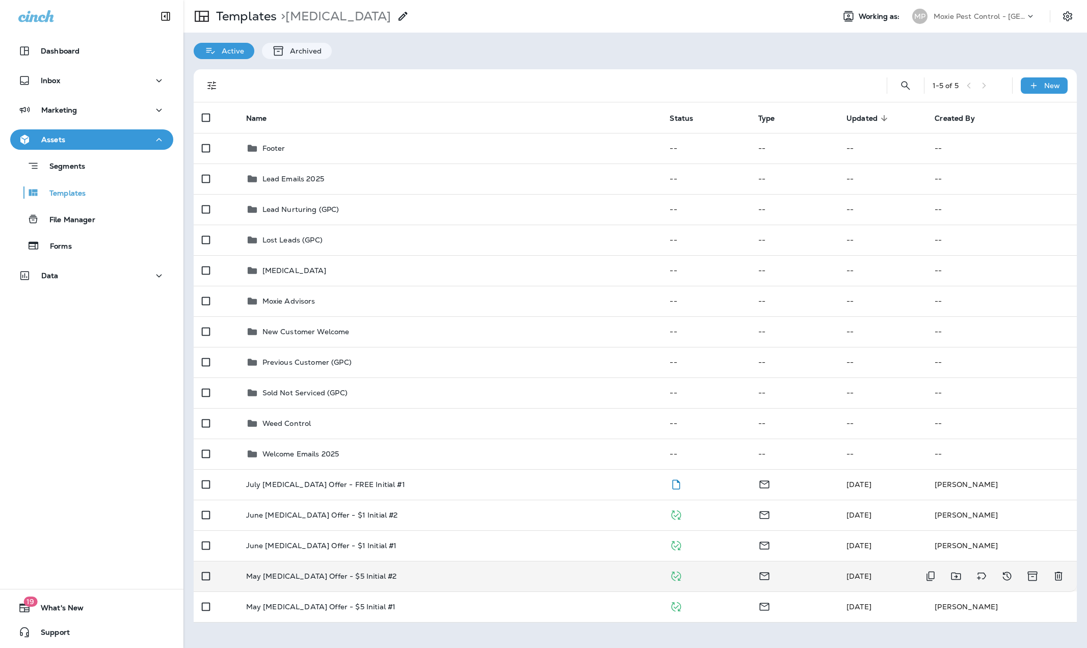
click at [294, 580] on p "May Mosquito Control Offer - $5 Initial #2" at bounding box center [321, 576] width 151 height 8
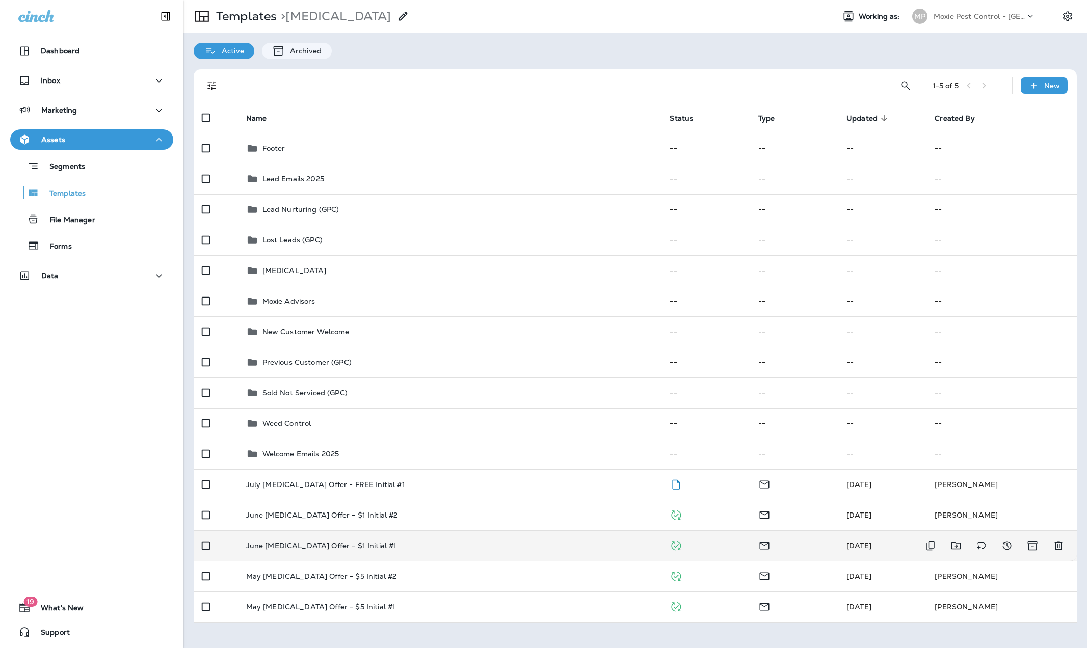
click at [327, 542] on p "June Mosquito Control Offer - $1 Initial #1" at bounding box center [321, 546] width 151 height 8
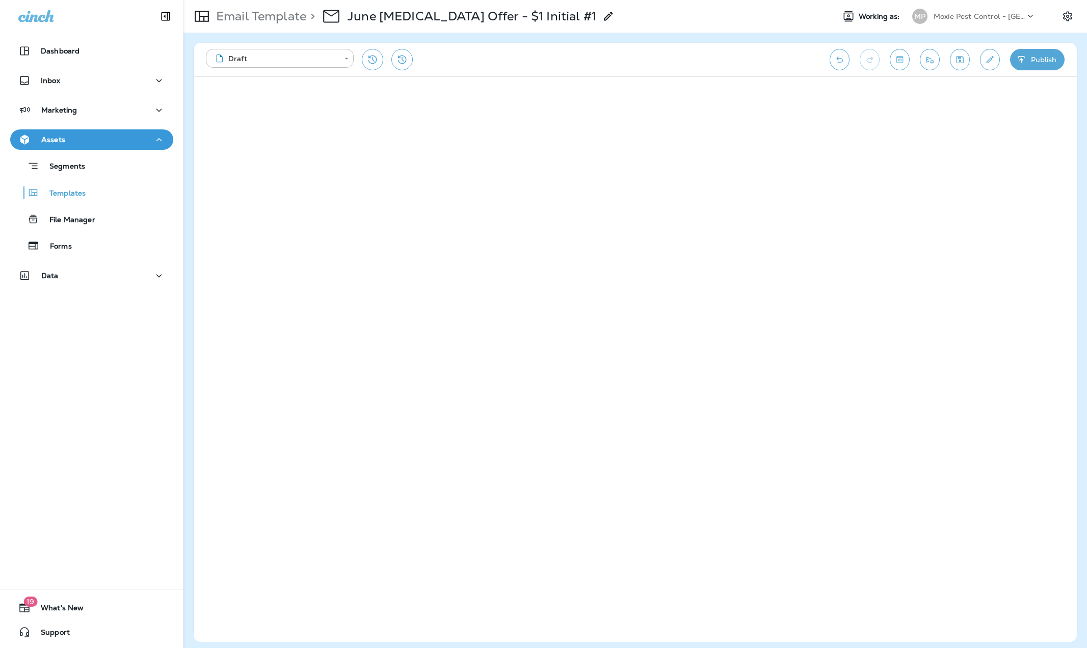
click at [947, 18] on p "Moxie Pest Control - [GEOGRAPHIC_DATA]" at bounding box center [980, 16] width 92 height 8
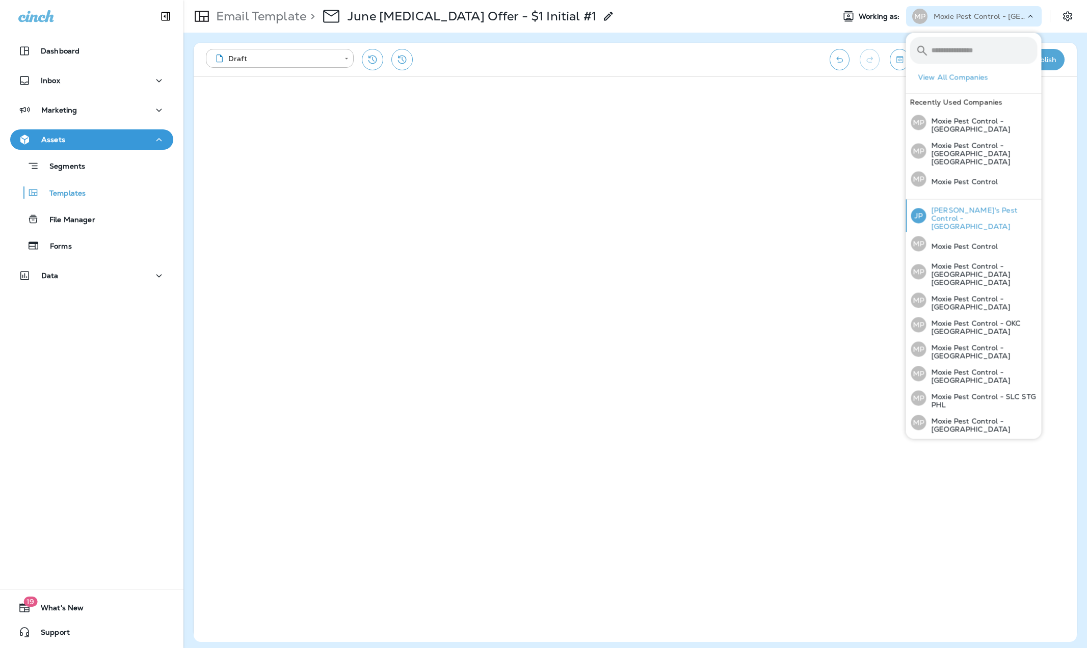
click at [948, 200] on div "JP Joshua's Pest Control - San Diego" at bounding box center [974, 216] width 135 height 33
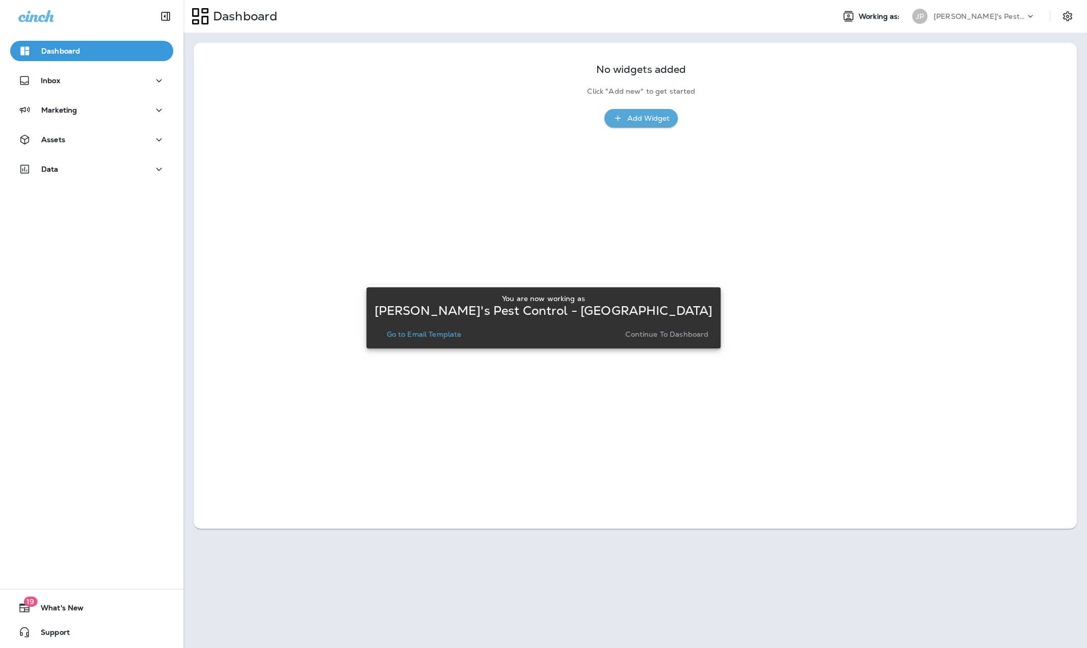
click at [649, 336] on p "Continue to Dashboard" at bounding box center [666, 334] width 83 height 8
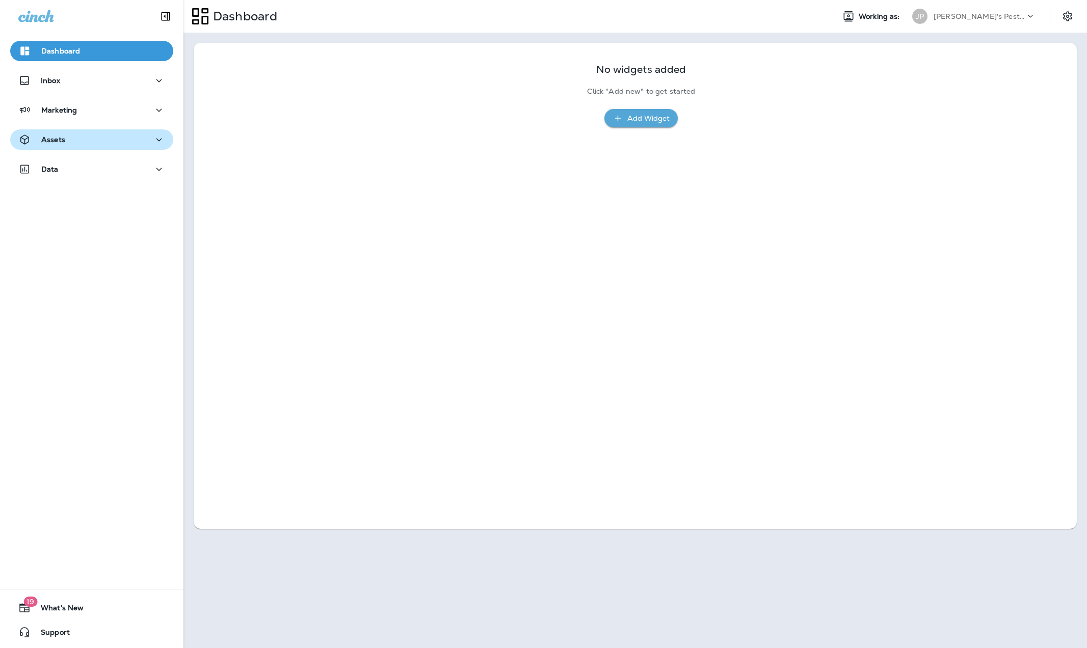
click at [59, 139] on p "Assets" at bounding box center [53, 140] width 24 height 8
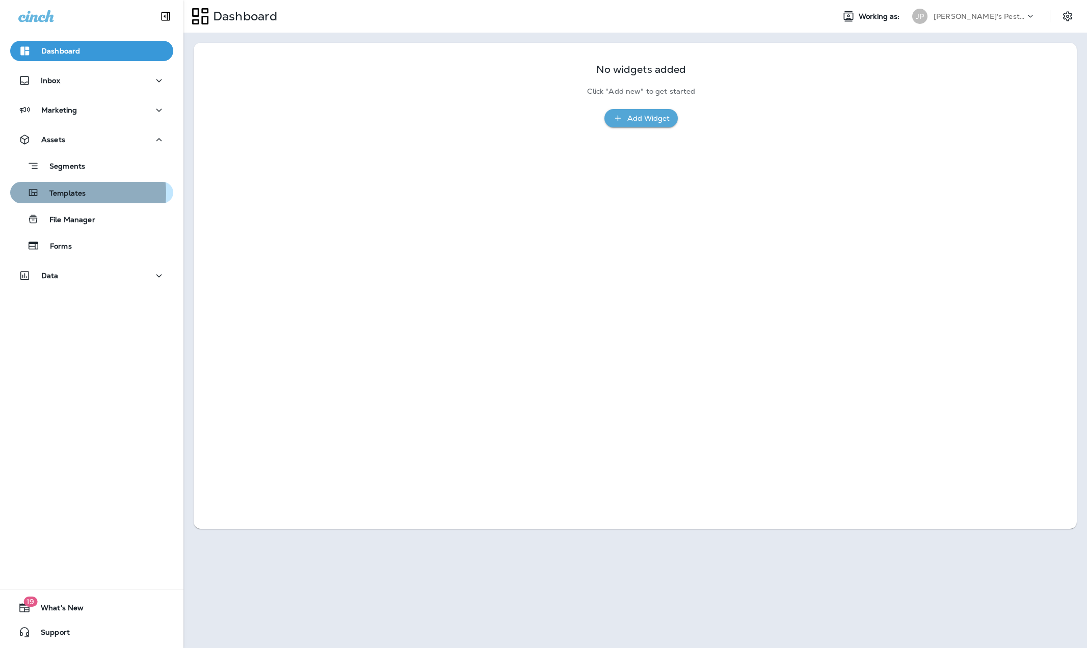
click at [71, 193] on p "Templates" at bounding box center [62, 194] width 46 height 10
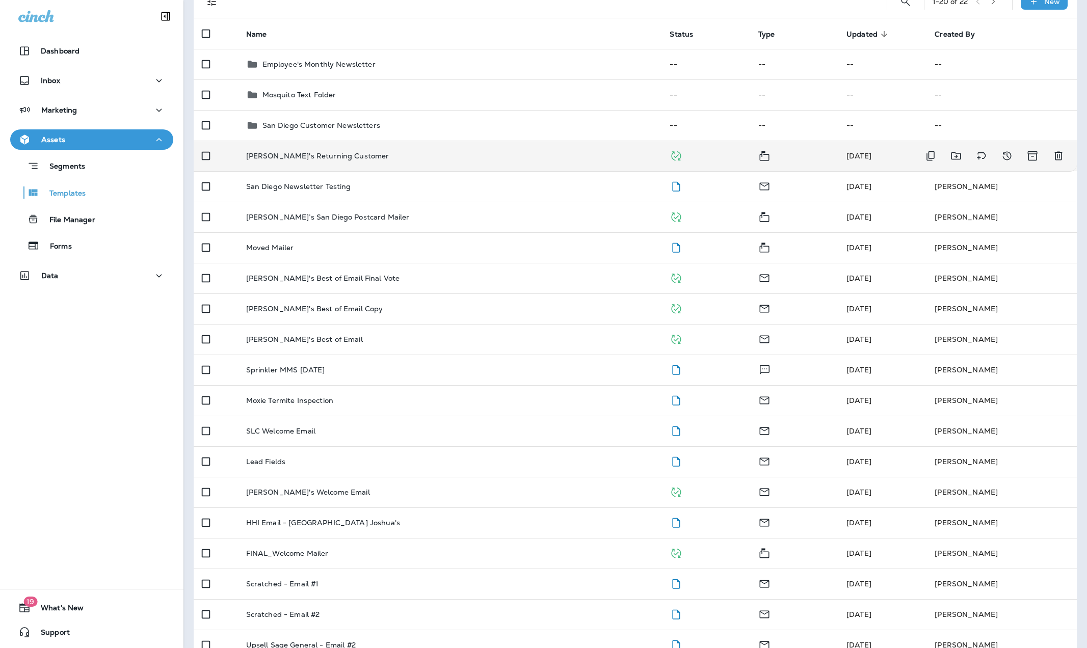
scroll to position [199, 0]
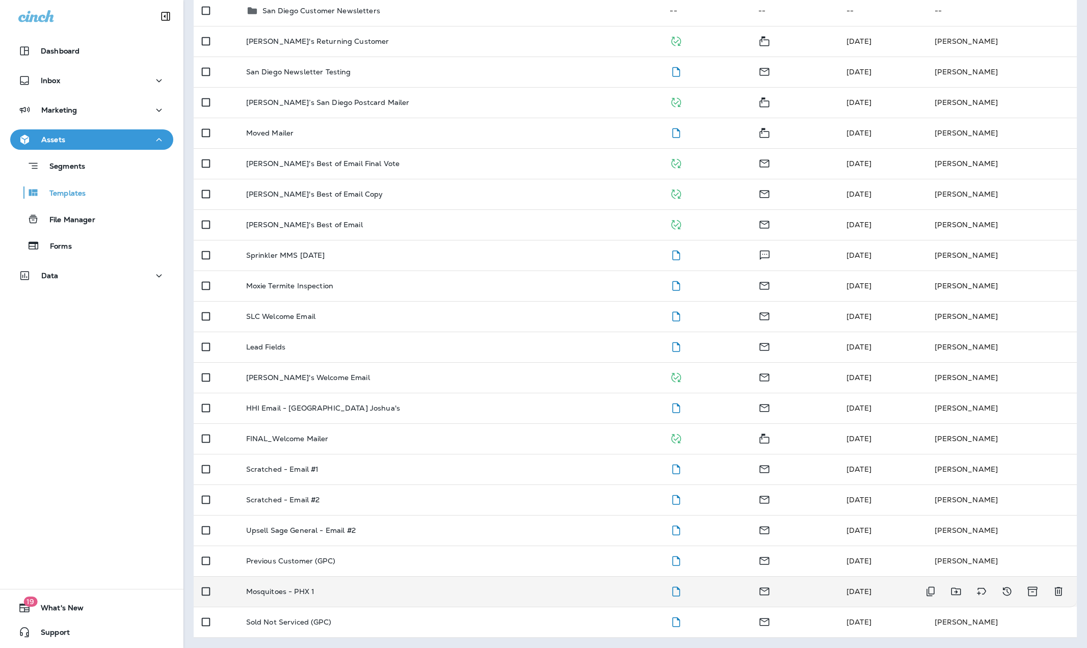
click at [286, 589] on p "Mosquitoes - PHX 1" at bounding box center [280, 592] width 69 height 8
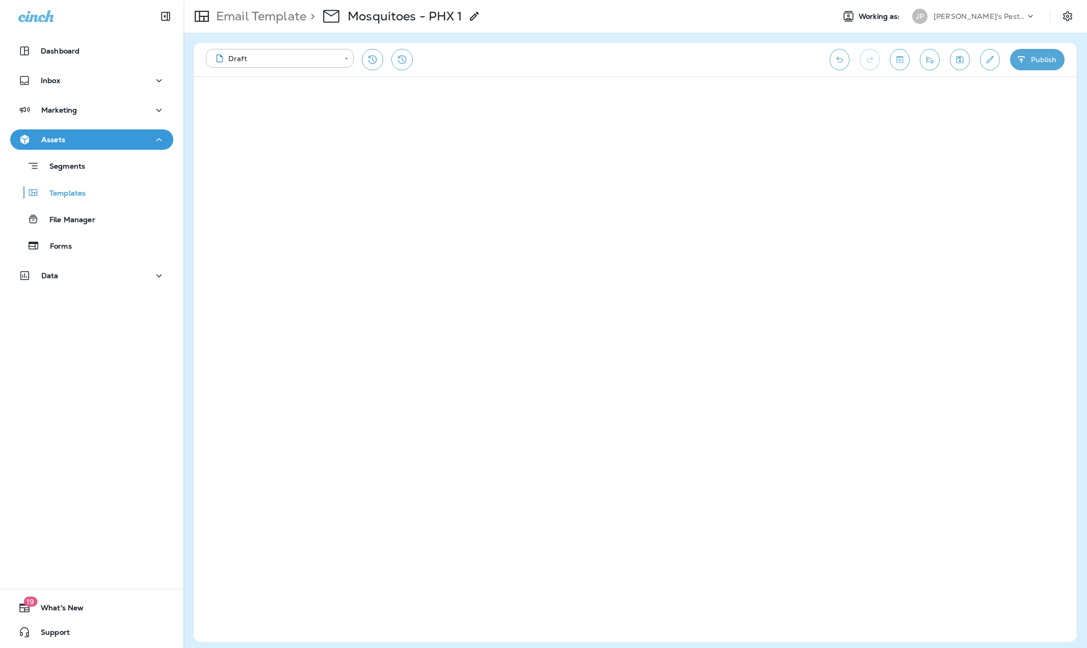
click at [947, 16] on p "[PERSON_NAME]'s Pest Control - [GEOGRAPHIC_DATA]" at bounding box center [980, 16] width 92 height 8
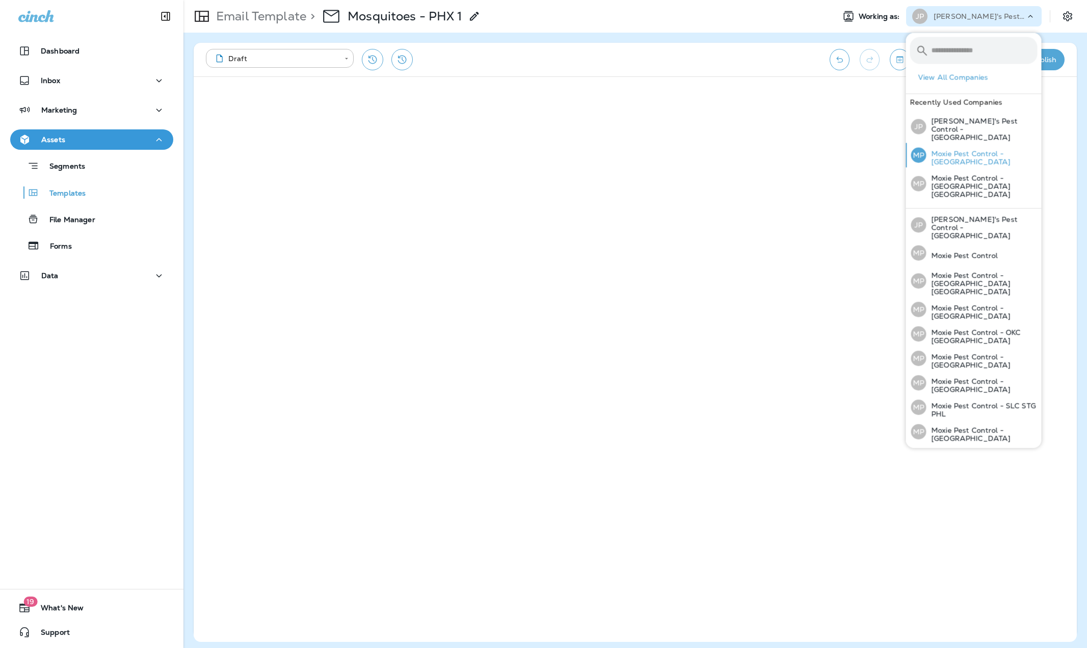
click at [944, 151] on p "Moxie Pest Control - [GEOGRAPHIC_DATA]" at bounding box center [981, 158] width 111 height 16
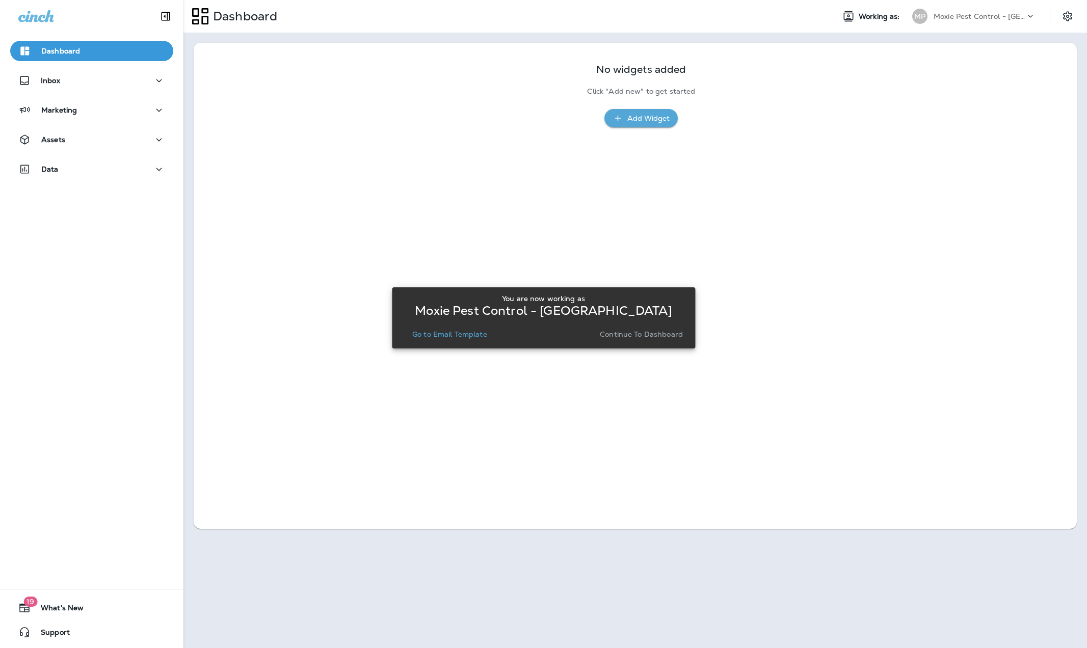
click at [632, 336] on p "Continue to Dashboard" at bounding box center [641, 334] width 83 height 8
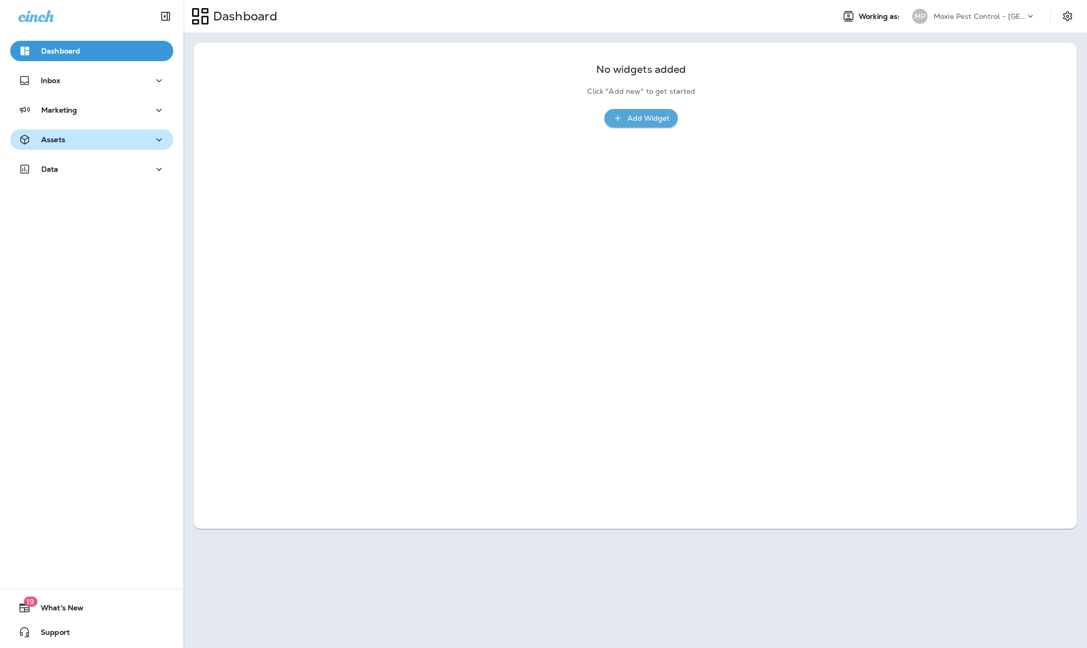
click at [72, 140] on div "Assets" at bounding box center [91, 140] width 147 height 13
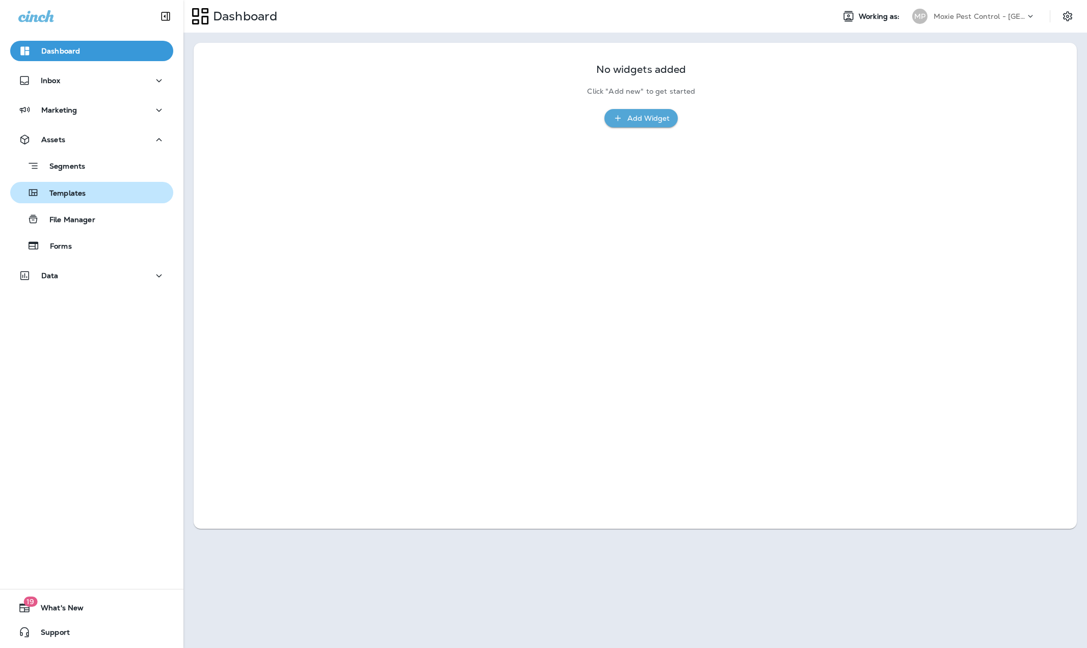
click at [67, 194] on p "Templates" at bounding box center [62, 194] width 46 height 10
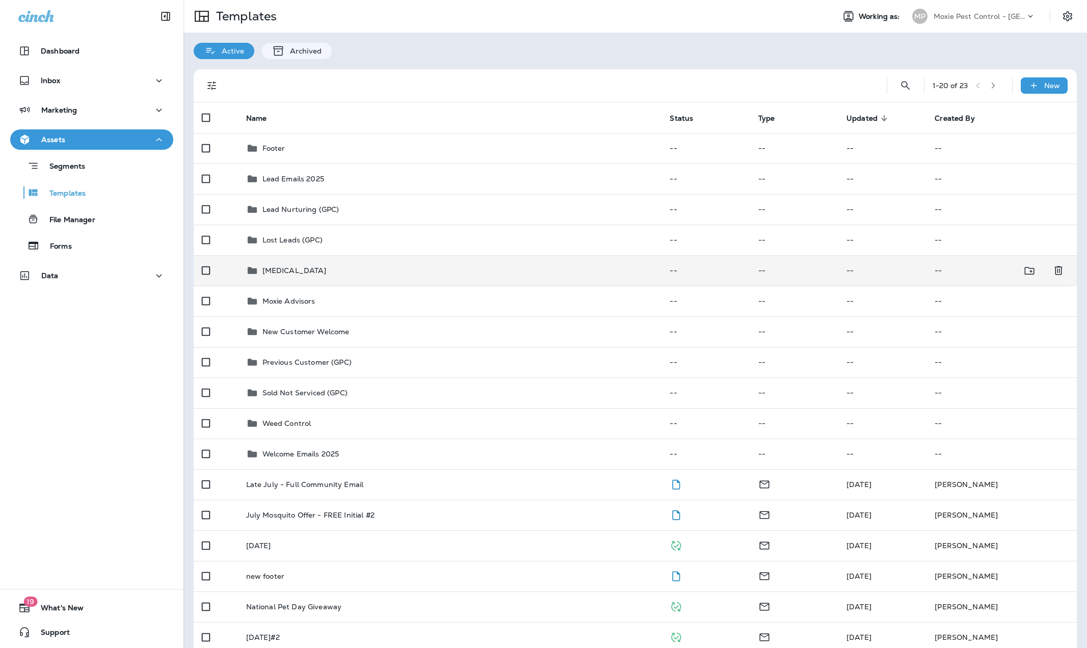
click at [289, 269] on p "Mosquito Control" at bounding box center [294, 271] width 64 height 8
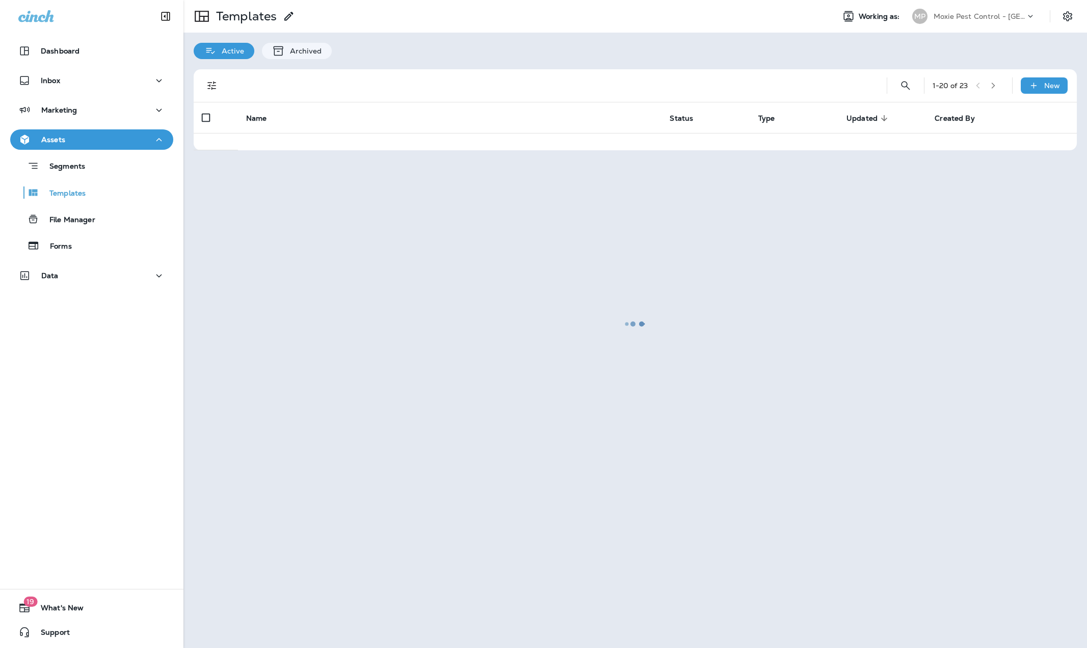
click at [289, 269] on div at bounding box center [634, 324] width 901 height 646
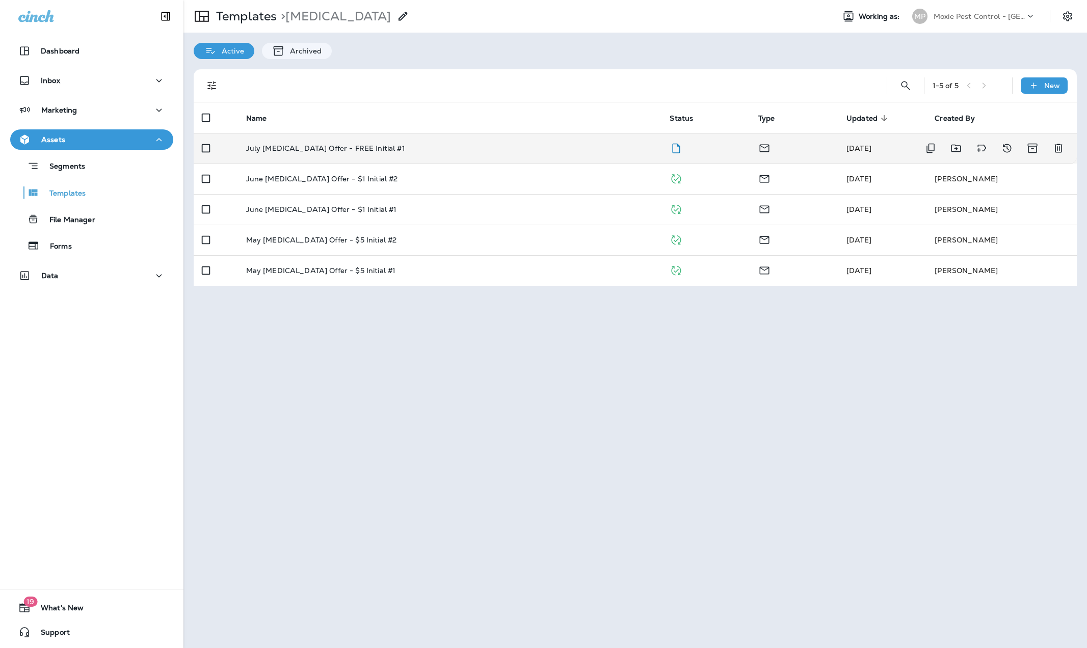
click at [304, 144] on p "July Mosquito Control Offer - FREE Initial #1" at bounding box center [325, 148] width 159 height 8
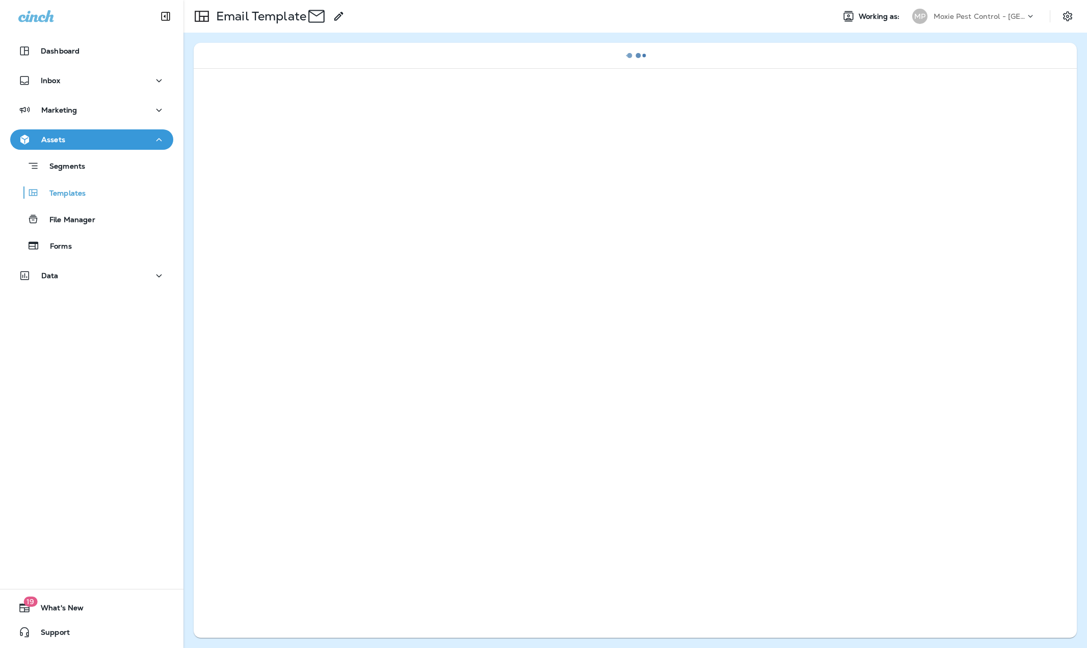
click at [304, 143] on div at bounding box center [635, 351] width 883 height 566
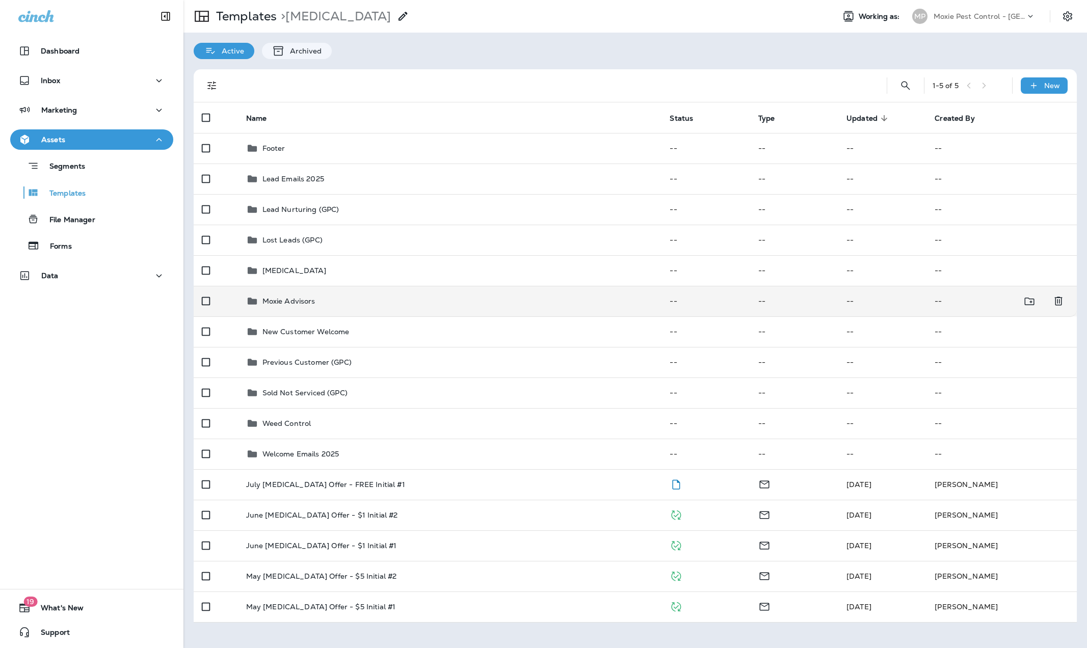
click at [290, 299] on p "Moxie Advisors" at bounding box center [288, 301] width 53 height 8
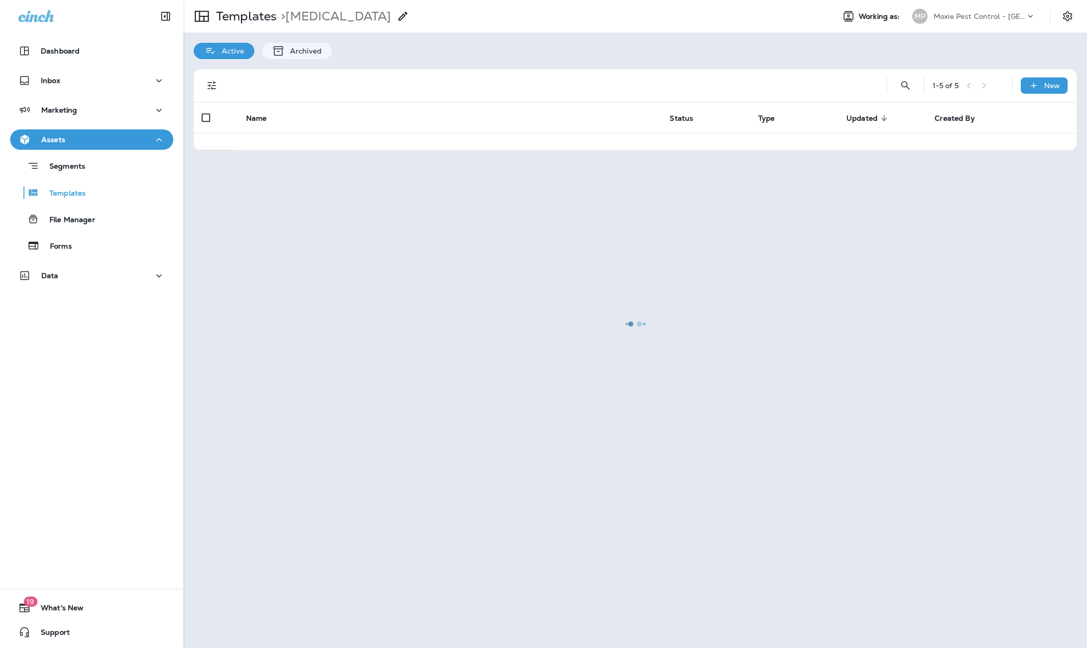
click at [290, 299] on div at bounding box center [634, 324] width 901 height 646
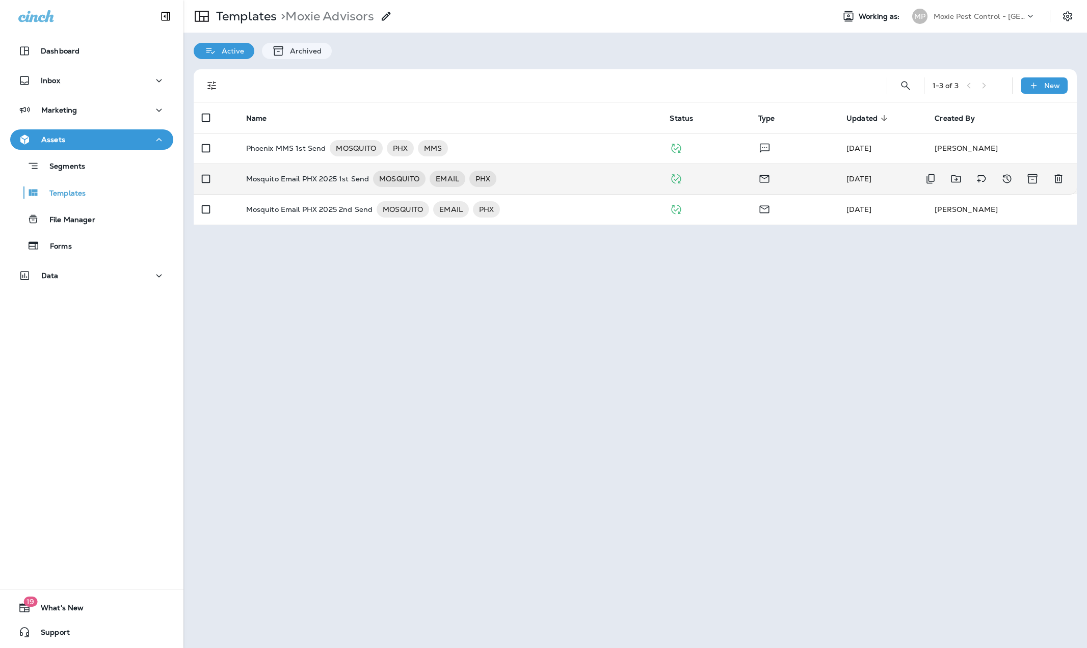
click at [279, 177] on p "Mosquito Email PHX 2025 1st Send" at bounding box center [307, 179] width 123 height 16
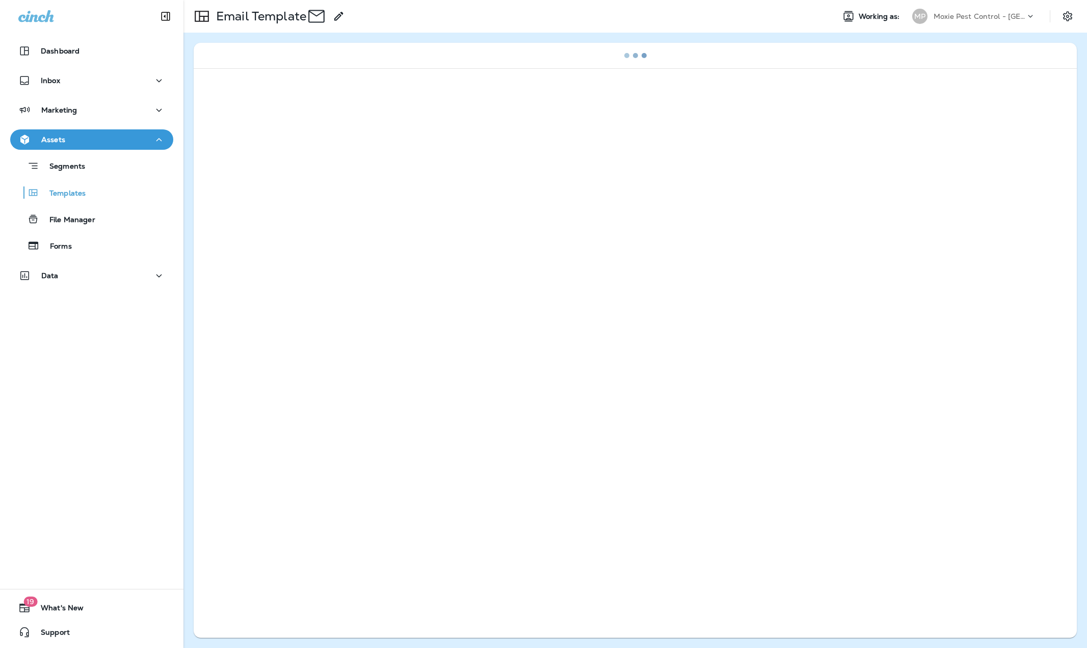
click at [279, 177] on div at bounding box center [635, 351] width 883 height 566
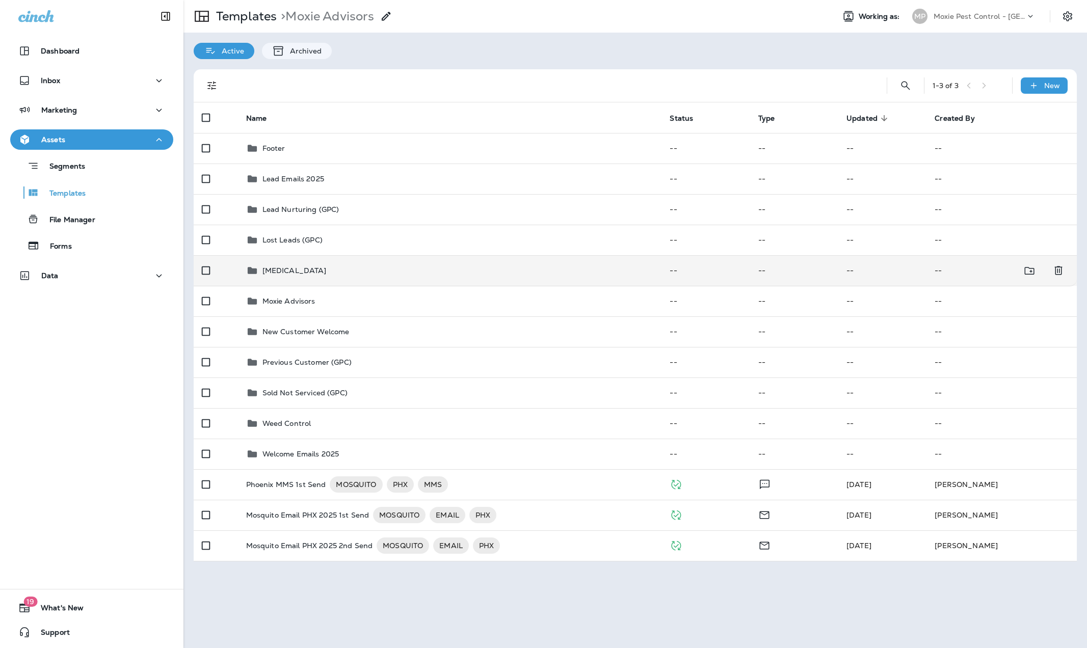
click at [277, 267] on p "Mosquito Control" at bounding box center [294, 271] width 64 height 8
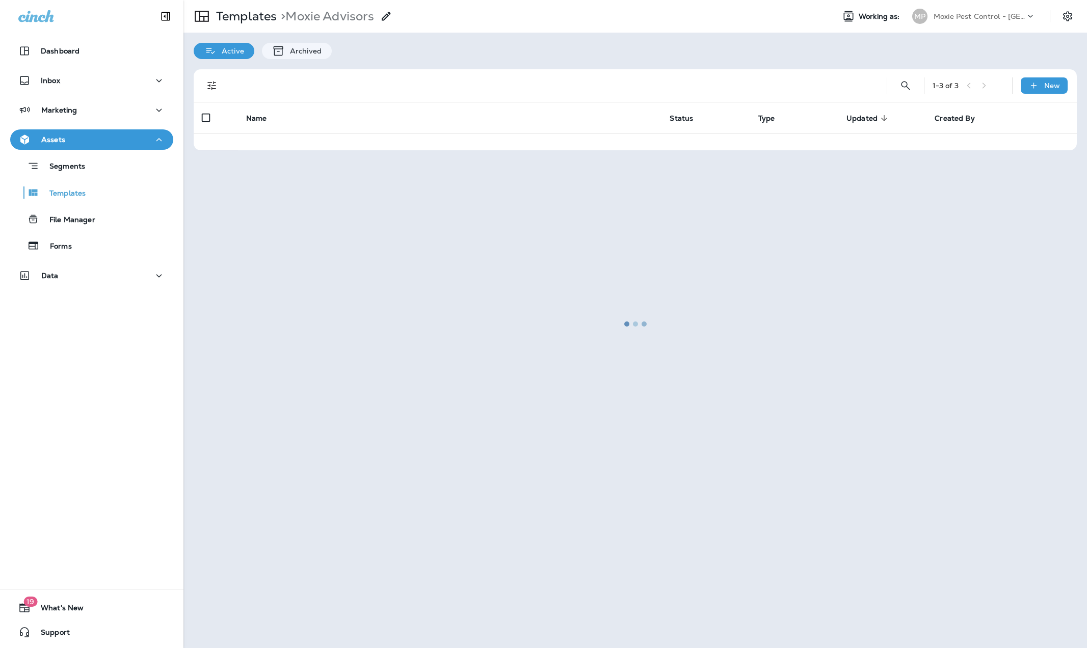
click at [277, 267] on div at bounding box center [634, 324] width 901 height 646
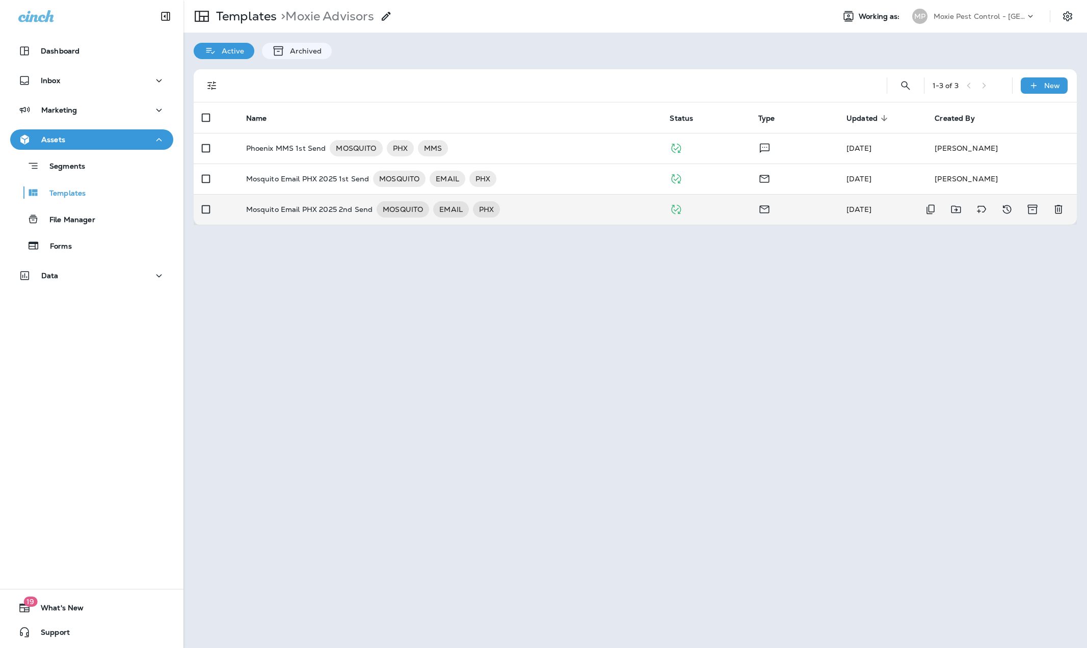
click at [314, 205] on p "Mosquito Email PHX 2025 2nd Send" at bounding box center [309, 209] width 126 height 16
